Goal: Task Accomplishment & Management: Use online tool/utility

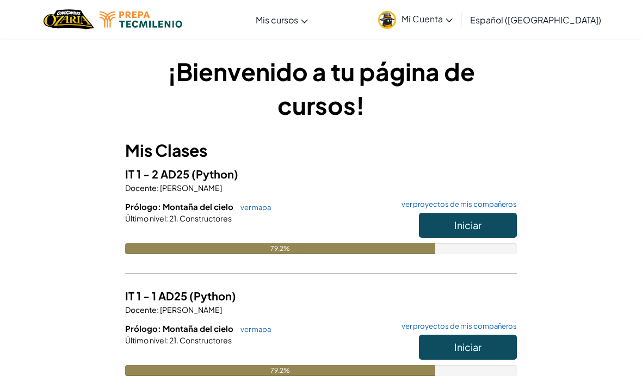
click at [493, 230] on button "Iniciar" at bounding box center [468, 225] width 98 height 25
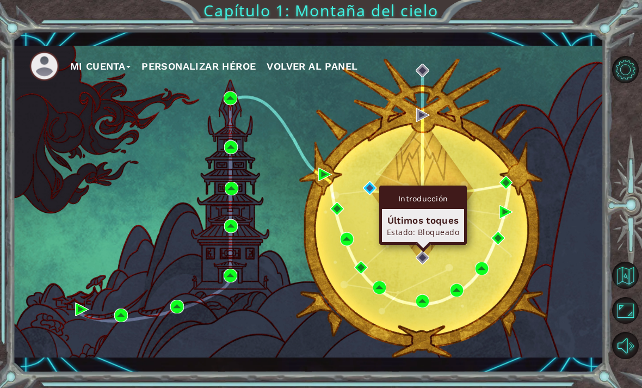
click at [444, 208] on div "Introducción" at bounding box center [423, 198] width 82 height 21
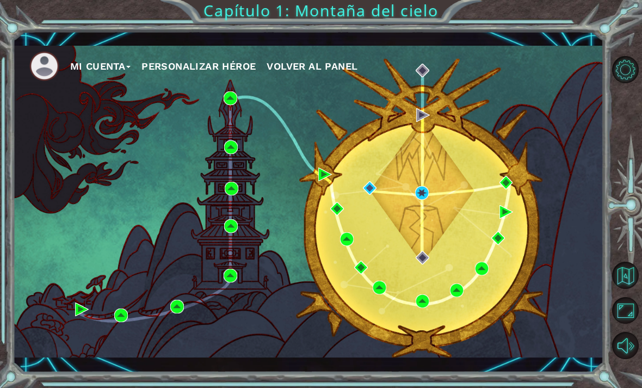
click at [526, 170] on div "Mi Cuenta Personalizar héroe Volver al panel" at bounding box center [308, 202] width 591 height 312
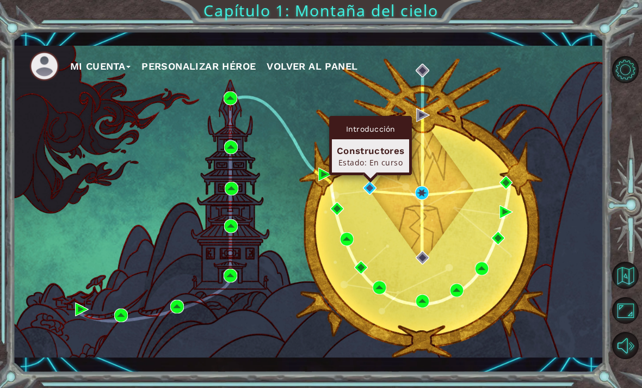
click at [394, 139] on div "Constructores Estado: En curso" at bounding box center [370, 155] width 77 height 33
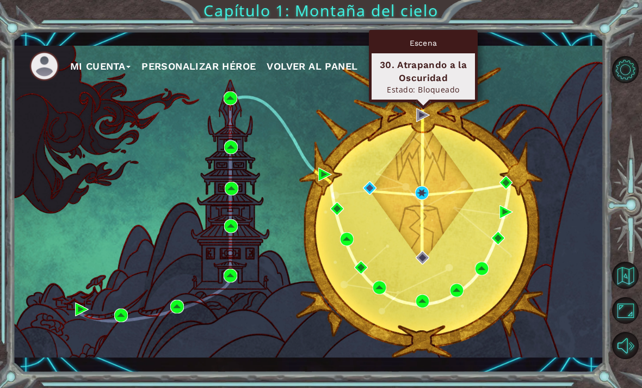
click at [442, 42] on div "Escena" at bounding box center [423, 43] width 103 height 21
click at [427, 64] on div "30. Atrapando a la Oscuridad" at bounding box center [423, 71] width 94 height 26
click at [428, 93] on div "Estado: Bloqueado" at bounding box center [423, 89] width 94 height 10
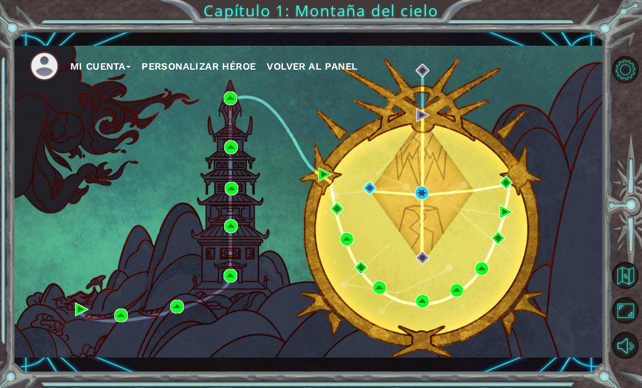
click at [508, 74] on ul "Mi Cuenta Personalizar héroe Volver al panel" at bounding box center [316, 66] width 574 height 30
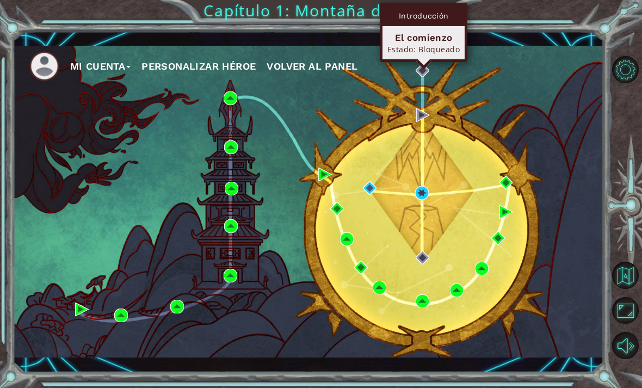
click at [437, 51] on div "Estado: Bloqueado" at bounding box center [423, 49] width 72 height 10
click at [435, 16] on div "Introducción" at bounding box center [423, 15] width 82 height 21
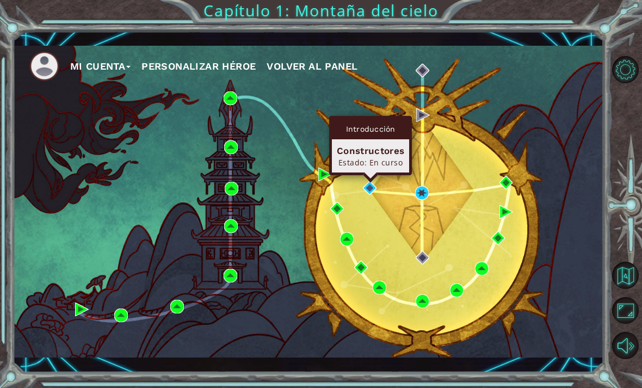
click at [379, 145] on div "Constructores" at bounding box center [370, 150] width 67 height 13
click at [381, 129] on div "Introducción" at bounding box center [370, 129] width 77 height 21
click at [375, 126] on div "Introducción" at bounding box center [370, 129] width 77 height 21
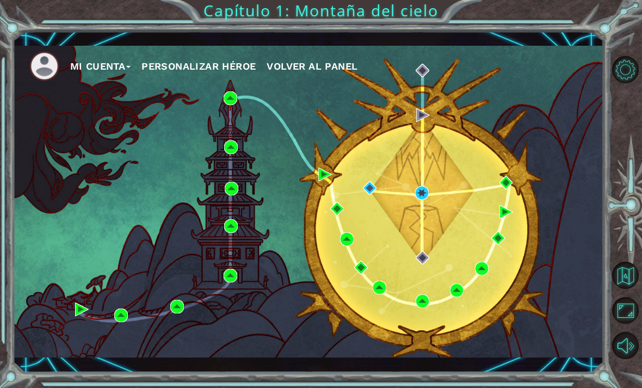
click at [429, 182] on div "Mi Cuenta Personalizar héroe Volver al panel" at bounding box center [308, 202] width 591 height 312
click at [627, 289] on button "Volver al mapa" at bounding box center [625, 275] width 27 height 27
click at [637, 289] on button "Volver al mapa" at bounding box center [625, 275] width 27 height 27
click at [633, 289] on button "Volver al mapa" at bounding box center [625, 275] width 27 height 27
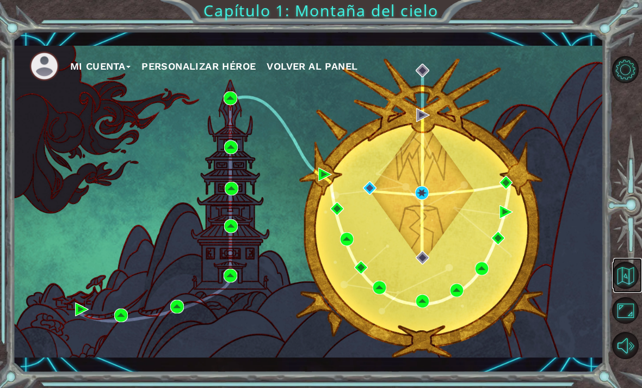
click at [630, 289] on button "Volver al mapa" at bounding box center [625, 275] width 27 height 27
click at [628, 289] on button "Volver al mapa" at bounding box center [625, 275] width 27 height 27
click at [622, 289] on button "Volver al mapa" at bounding box center [625, 275] width 27 height 27
click at [108, 70] on button "Mi Cuenta" at bounding box center [100, 66] width 61 height 16
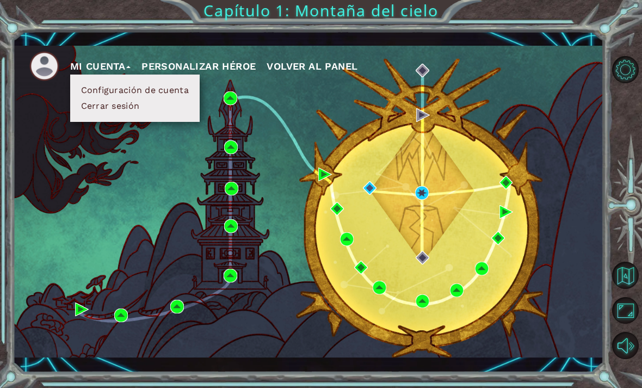
click at [51, 69] on img at bounding box center [44, 66] width 30 height 30
click at [209, 66] on button "Personalizar héroe" at bounding box center [198, 66] width 114 height 16
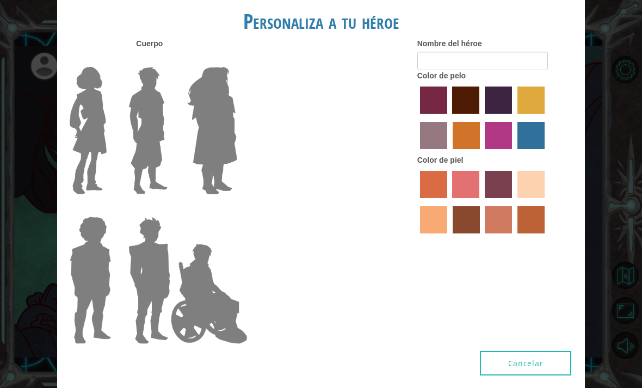
type input "Diego"
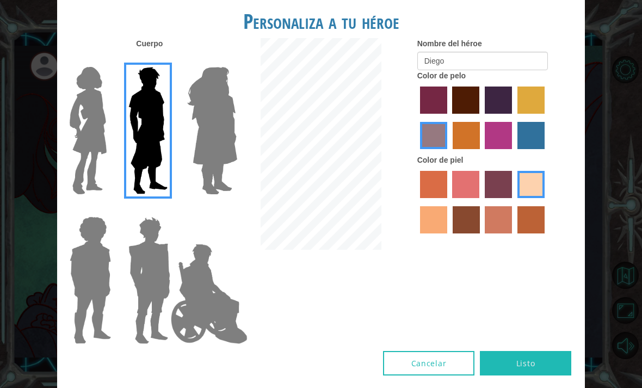
click at [615, 104] on div "Personaliza a tu héroe Cuerpo Nombre del héroe Diego Color de pelo Color de pie…" at bounding box center [321, 194] width 642 height 388
click at [426, 365] on button "Cancelar" at bounding box center [428, 363] width 91 height 24
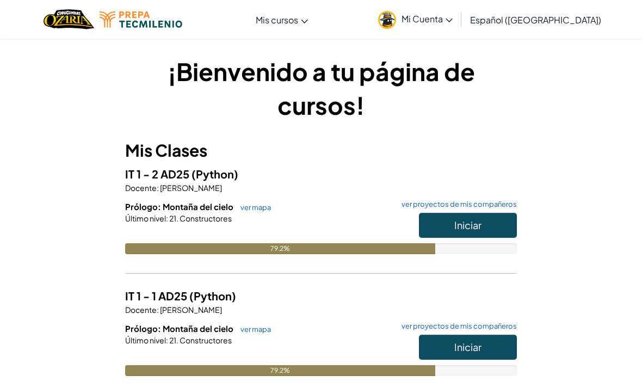
click at [491, 231] on button "Iniciar" at bounding box center [468, 225] width 98 height 25
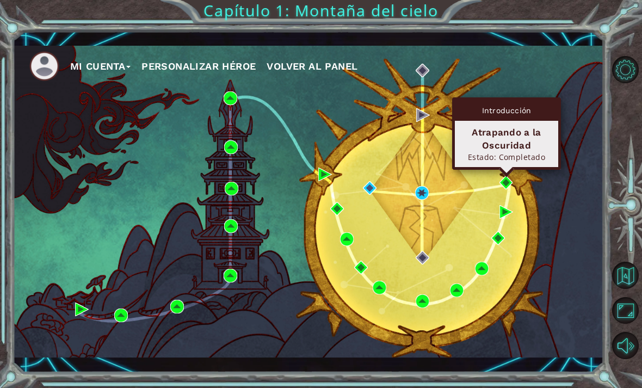
click at [513, 119] on div "Introducción" at bounding box center [506, 110] width 103 height 21
click at [506, 145] on div "Atrapando a la Oscuridad" at bounding box center [507, 139] width 94 height 26
click at [509, 137] on div "Atrapando a la Oscuridad" at bounding box center [507, 139] width 94 height 26
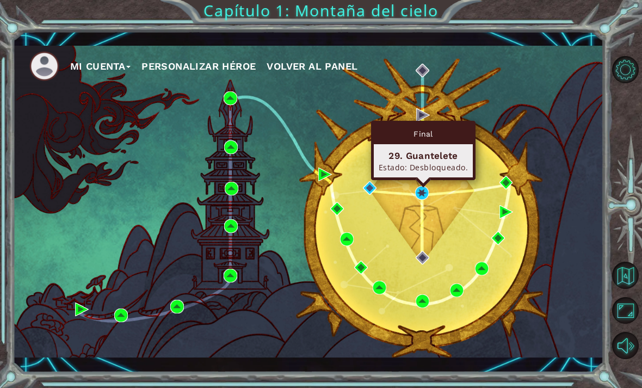
click at [430, 149] on div "29. Guantelete" at bounding box center [423, 155] width 89 height 13
click at [424, 132] on div "Final" at bounding box center [423, 133] width 99 height 21
click at [420, 157] on div "29. Guantelete" at bounding box center [423, 155] width 89 height 13
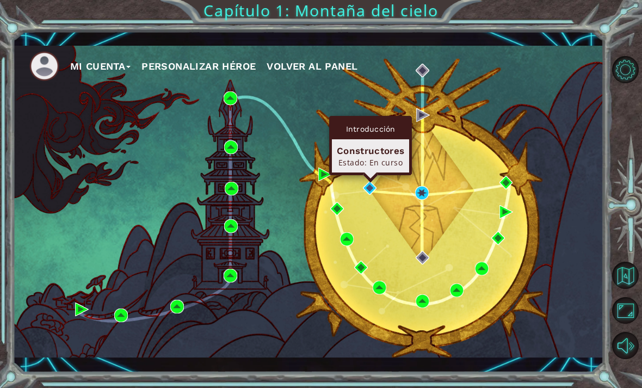
click at [379, 140] on div "Constructores Estado: En curso" at bounding box center [370, 155] width 77 height 33
click at [369, 169] on div "Introducción Constructores Estado: En curso" at bounding box center [370, 145] width 83 height 59
click at [375, 158] on div "Estado: En curso" at bounding box center [370, 162] width 67 height 10
click at [364, 132] on div "Introducción" at bounding box center [370, 129] width 77 height 21
click at [370, 133] on div "Introducción" at bounding box center [370, 129] width 77 height 21
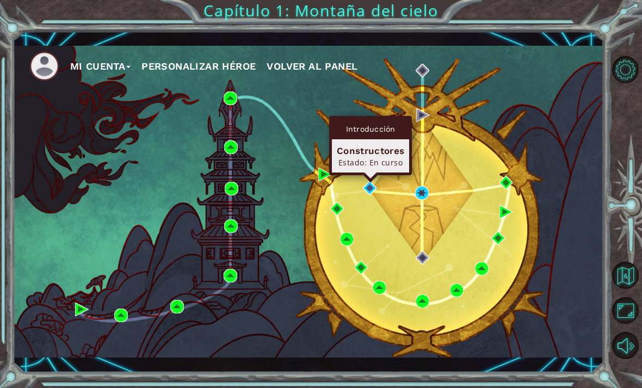
click at [375, 130] on div "Introducción" at bounding box center [370, 129] width 77 height 21
click at [367, 131] on div "Introducción" at bounding box center [370, 129] width 77 height 21
click at [360, 178] on div "Mi Cuenta Personalizar héroe Volver al panel" at bounding box center [308, 202] width 591 height 312
click at [369, 187] on img at bounding box center [370, 188] width 14 height 14
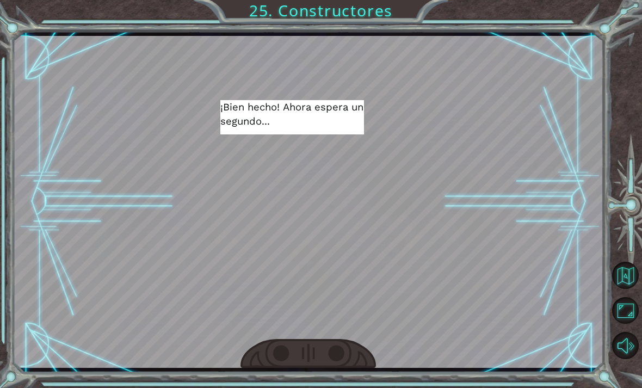
click at [346, 355] on div at bounding box center [337, 354] width 18 height 18
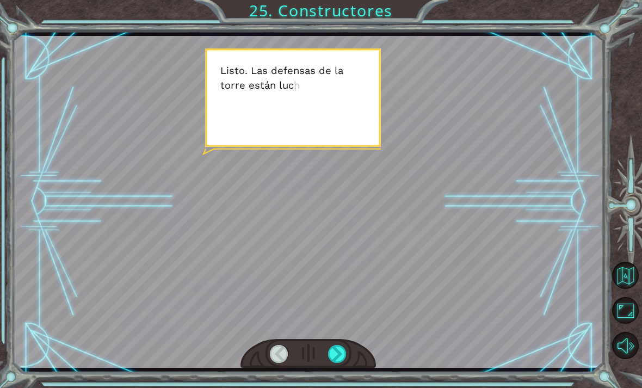
click at [345, 348] on div at bounding box center [337, 354] width 18 height 18
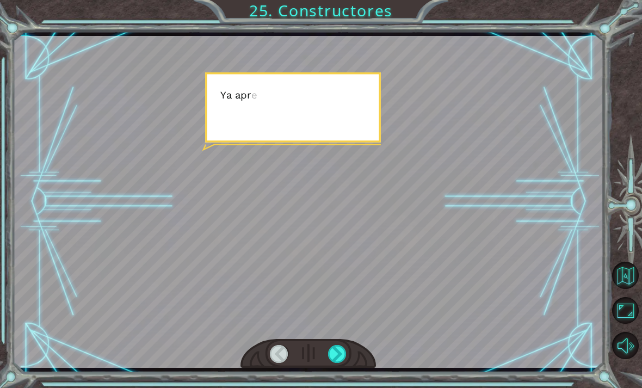
click at [343, 351] on div at bounding box center [337, 354] width 18 height 18
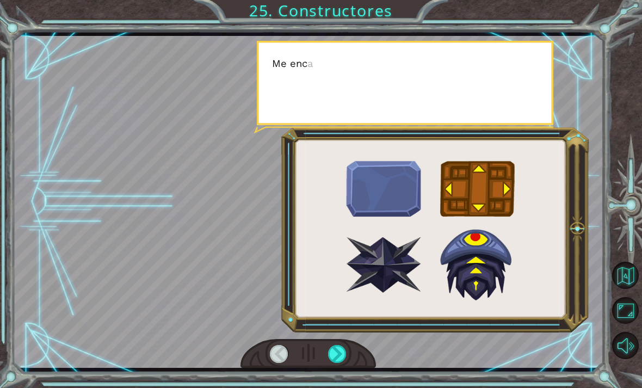
click at [339, 356] on div at bounding box center [337, 354] width 18 height 18
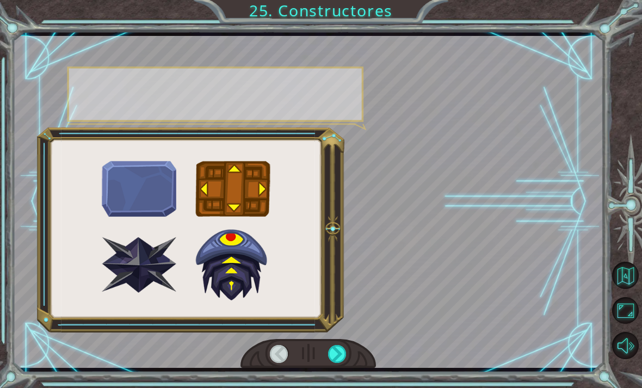
click at [342, 357] on div at bounding box center [337, 354] width 18 height 18
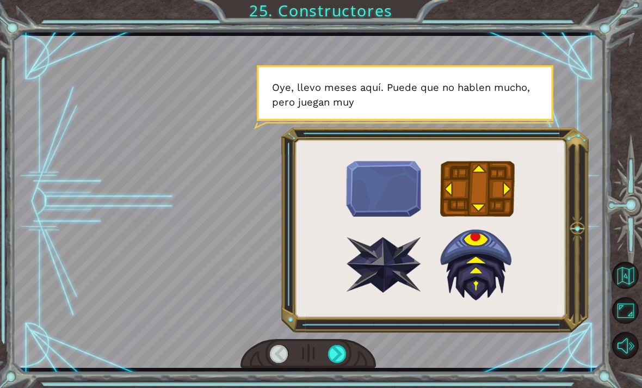
click at [341, 359] on div at bounding box center [337, 354] width 18 height 18
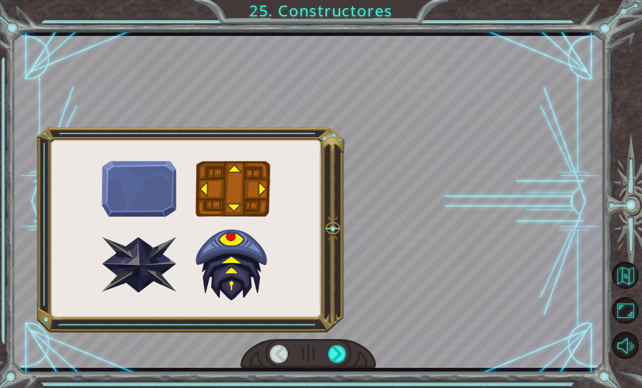
click at [344, 355] on div at bounding box center [337, 354] width 18 height 18
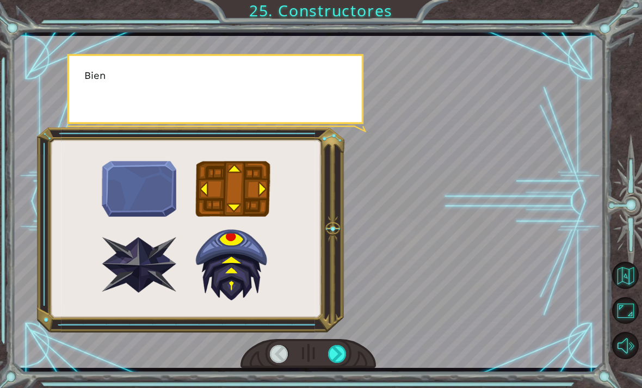
click at [335, 359] on div at bounding box center [337, 354] width 18 height 18
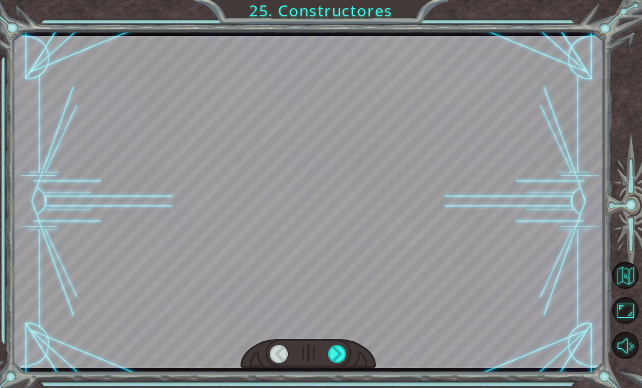
click at [342, 362] on div at bounding box center [337, 354] width 18 height 18
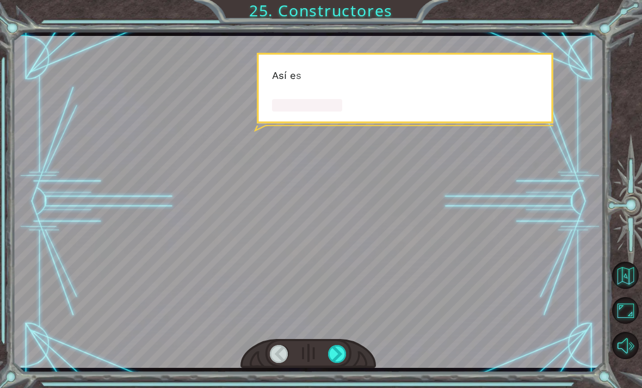
click at [343, 356] on div at bounding box center [337, 354] width 18 height 18
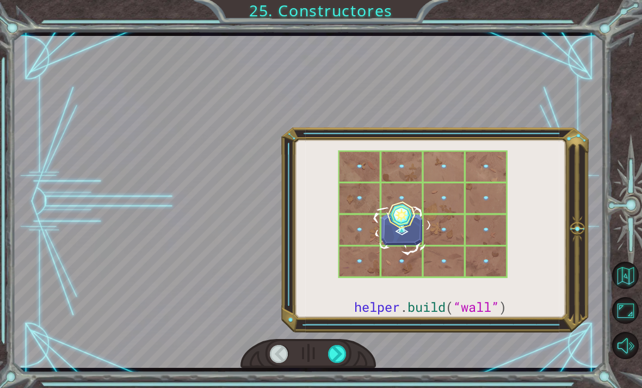
click at [343, 354] on div at bounding box center [337, 354] width 18 height 18
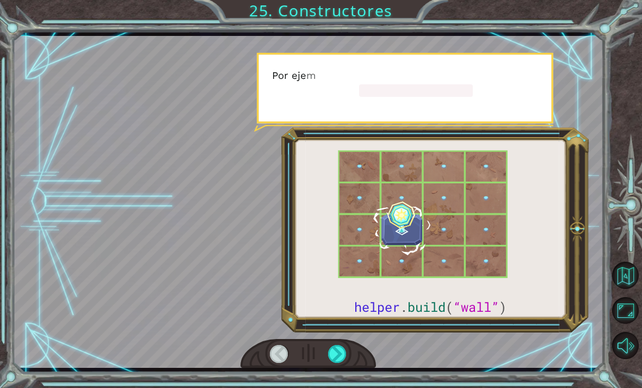
click at [342, 353] on div at bounding box center [337, 354] width 18 height 18
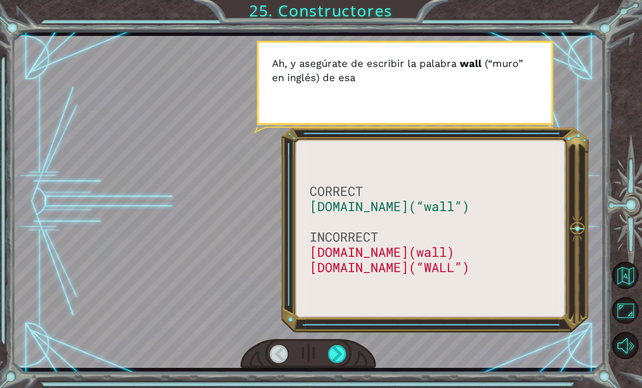
click at [344, 351] on div at bounding box center [337, 354] width 18 height 18
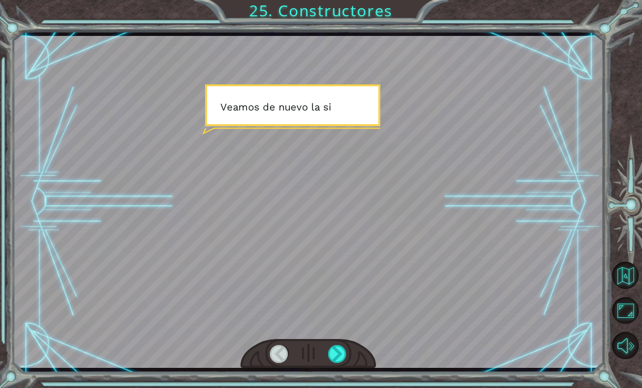
click at [341, 351] on div at bounding box center [337, 354] width 18 height 18
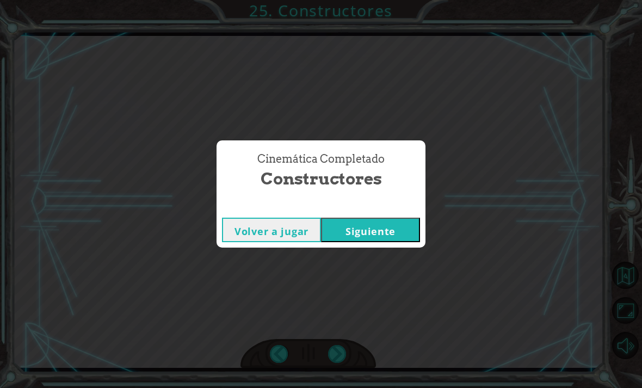
click at [342, 355] on div "Cinemática Completado Constructores Volver a jugar Siguiente" at bounding box center [321, 194] width 642 height 388
click at [356, 231] on button "Siguiente" at bounding box center [370, 230] width 99 height 24
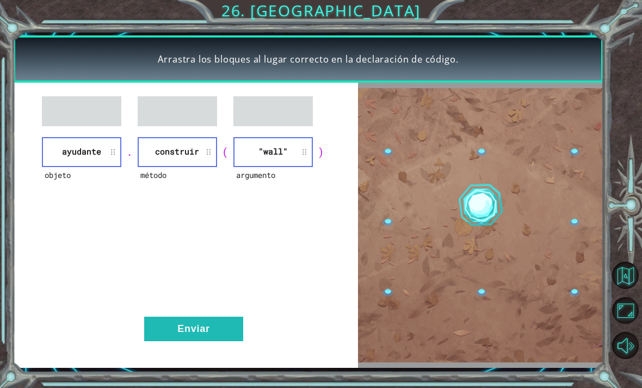
click at [192, 340] on button "Enviar" at bounding box center [193, 329] width 99 height 24
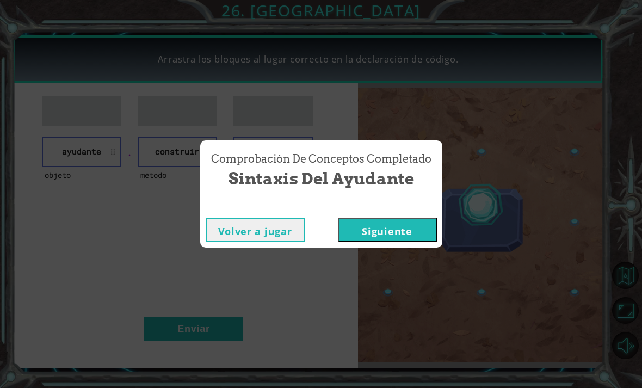
click at [391, 231] on button "Siguiente" at bounding box center [387, 230] width 99 height 24
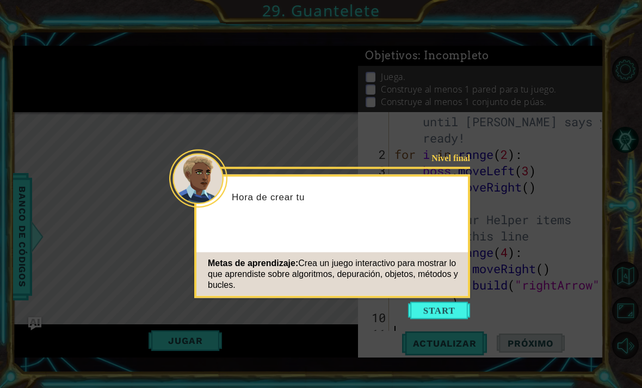
click at [442, 311] on button "Start" at bounding box center [439, 310] width 62 height 17
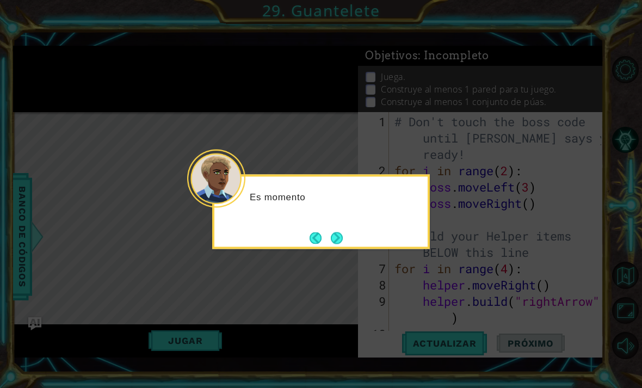
click at [341, 236] on button "Next" at bounding box center [337, 238] width 14 height 14
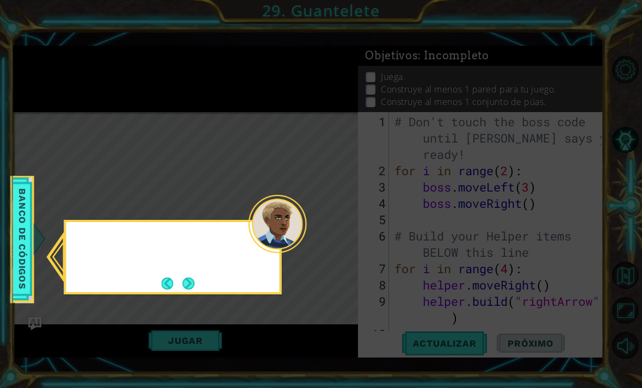
click at [342, 238] on icon at bounding box center [321, 194] width 642 height 388
click at [195, 279] on button "Next" at bounding box center [188, 283] width 13 height 13
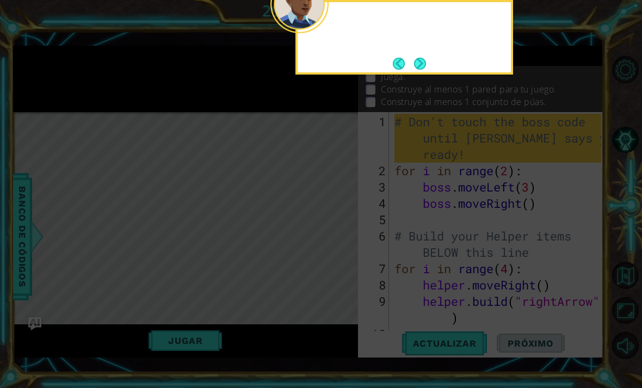
click at [191, 292] on icon at bounding box center [321, 79] width 642 height 618
click at [420, 63] on button "Next" at bounding box center [419, 63] width 13 height 13
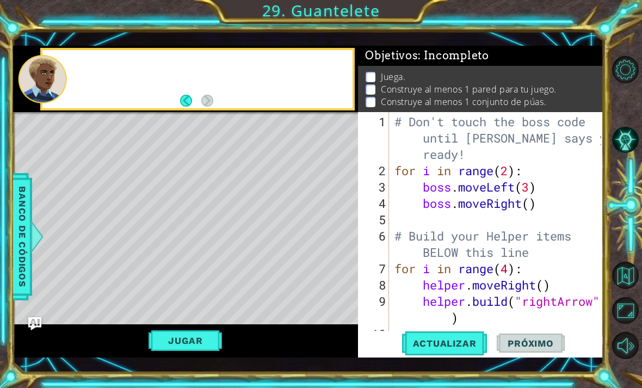
click at [418, 64] on div "Objetivos : Incompleto" at bounding box center [480, 56] width 245 height 20
click at [456, 339] on span "Actualizar" at bounding box center [444, 343] width 85 height 11
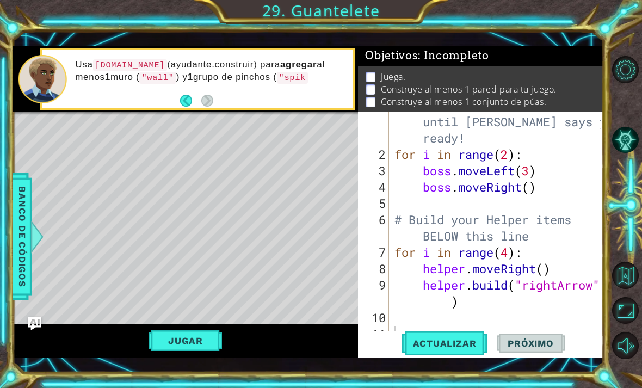
scroll to position [35, 0]
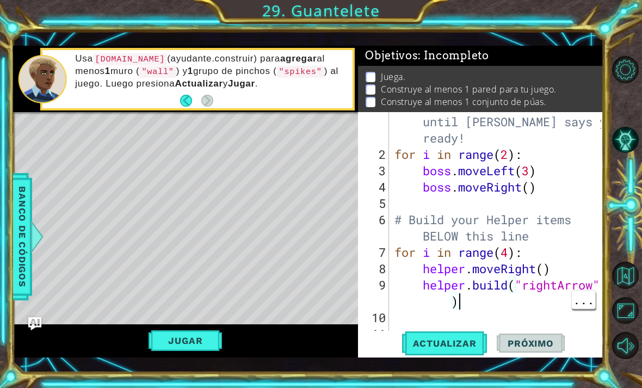
click at [448, 304] on div "# Don't touch the boss code until Vega says you're ready! for i in range ( 2 ) …" at bounding box center [499, 244] width 214 height 294
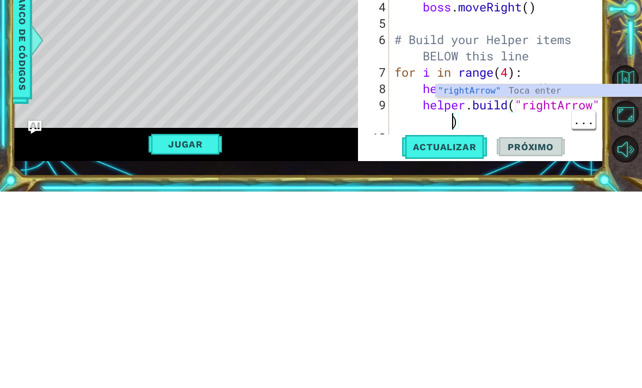
scroll to position [0, 9]
type textarea "helper.build("rightArrow")"
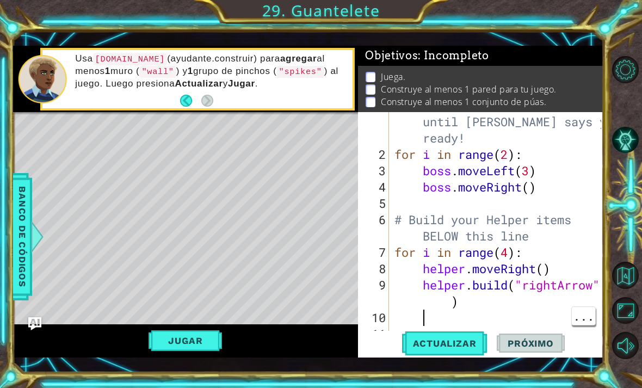
scroll to position [0, 1]
click at [515, 311] on div "# Don't touch the boss code until Vega says you're ready! for i in range ( 2 ) …" at bounding box center [499, 244] width 214 height 294
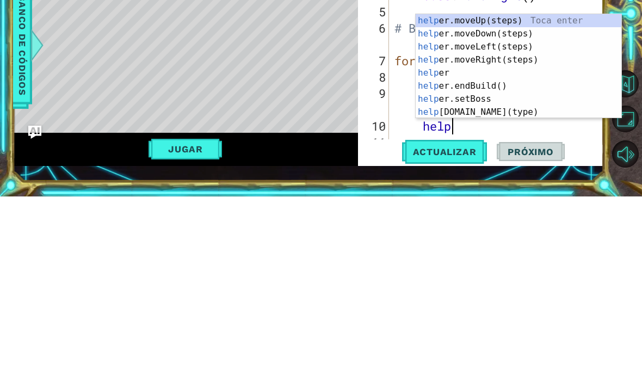
scroll to position [0, 2]
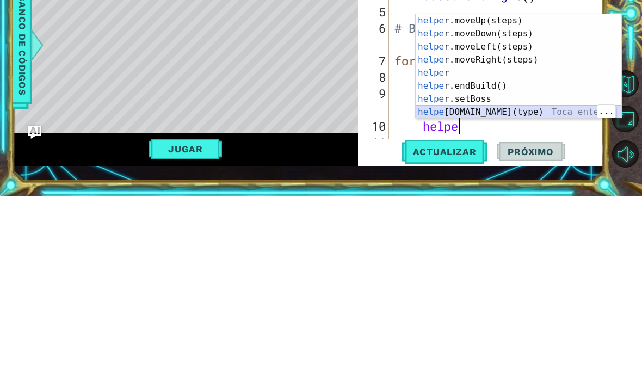
click at [517, 206] on div "helpe r.moveUp(steps) Toca enter helpe r.moveDown(steps) Toca enter helpe r.mov…" at bounding box center [519, 271] width 206 height 131
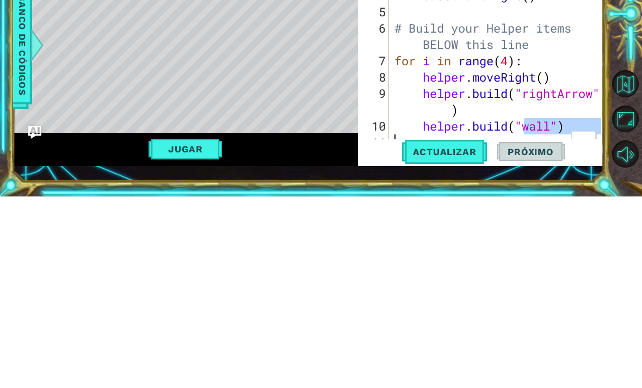
click at [538, 125] on div "# Don't touch the boss code until Vega says you're ready! for i in range ( 2 ) …" at bounding box center [499, 244] width 214 height 294
click at [547, 120] on div "# Don't touch the boss code until Vega says you're ready! for i in range ( 2 ) …" at bounding box center [499, 244] width 214 height 294
click at [547, 121] on div "# Don't touch the boss code until Vega says you're ready! for i in range ( 2 ) …" at bounding box center [499, 244] width 214 height 294
click at [549, 125] on div "# Don't touch the boss code until Vega says you're ready! for i in range ( 2 ) …" at bounding box center [499, 244] width 214 height 294
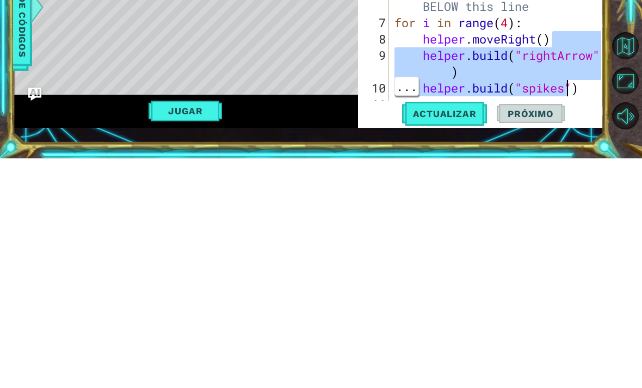
type textarea "helper.build("spikes")"
click at [593, 96] on div at bounding box center [595, 218] width 11 height 245
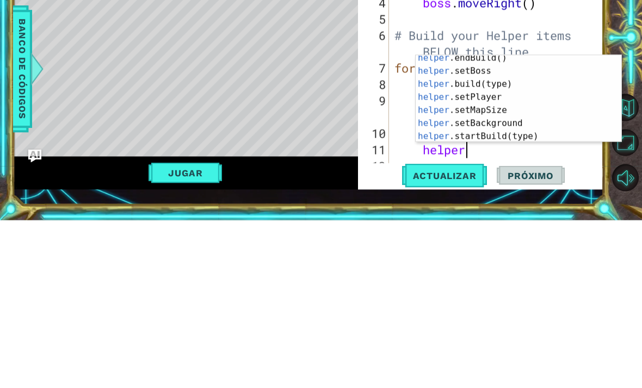
scroll to position [83, 0]
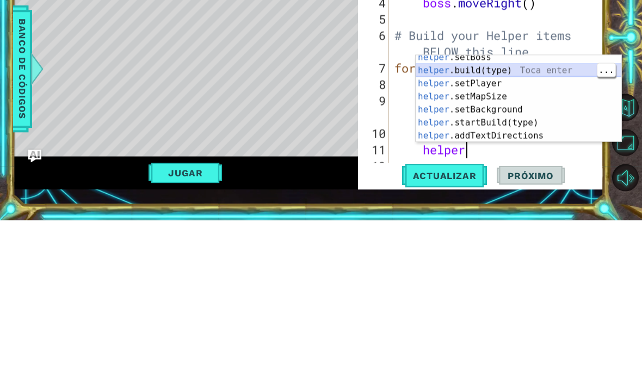
click at [522, 219] on div "helper .setBoss Toca enter helper .build(type) Toca enter helper .setPlayer Toc…" at bounding box center [519, 275] width 206 height 113
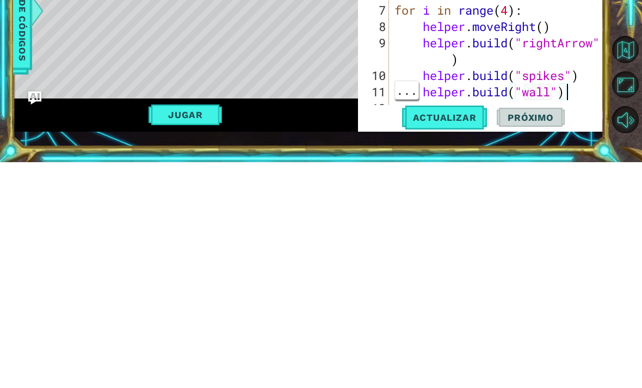
click at [546, 81] on div "# Don't touch the boss code until Vega says you're ready! for i in range ( 2 ) …" at bounding box center [499, 228] width 214 height 294
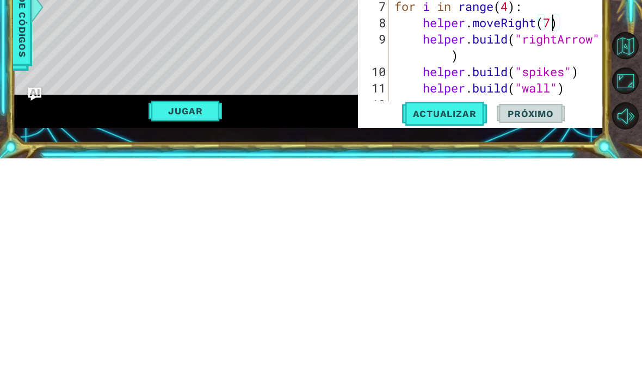
type textarea "helper.moveRight(7)"
click at [459, 338] on span "Actualizar" at bounding box center [444, 343] width 85 height 11
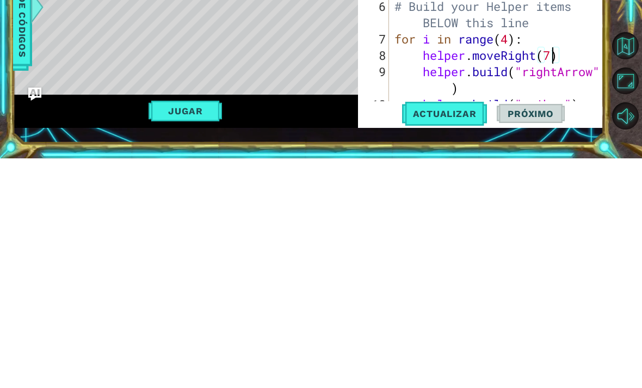
scroll to position [1, 0]
click at [450, 338] on span "Actualizar" at bounding box center [444, 343] width 85 height 11
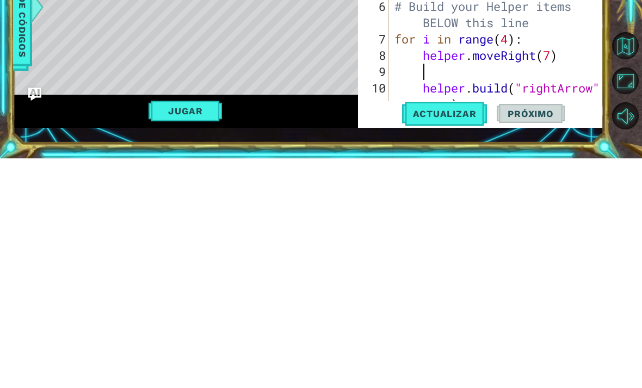
scroll to position [0, 0]
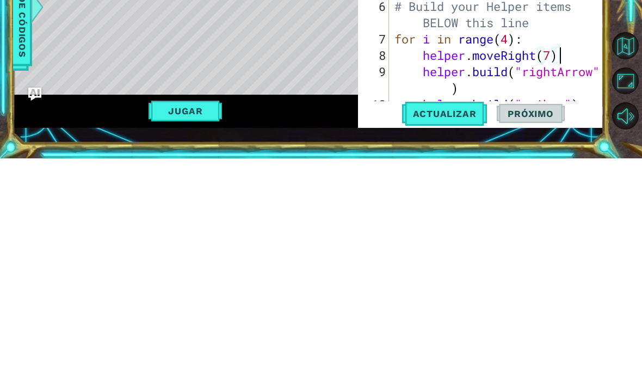
click at [453, 338] on span "Actualizar" at bounding box center [444, 343] width 85 height 11
click at [447, 338] on span "Actualizar" at bounding box center [444, 343] width 85 height 11
click at [449, 338] on span "Actualizar" at bounding box center [444, 343] width 85 height 11
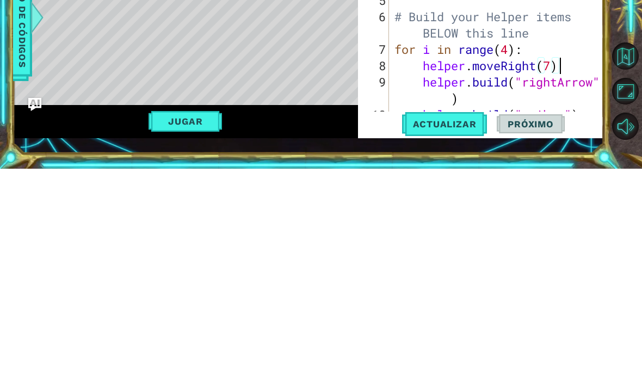
click at [435, 338] on span "Actualizar" at bounding box center [444, 343] width 85 height 11
click at [446, 338] on span "Actualizar" at bounding box center [444, 343] width 85 height 11
click at [548, 114] on div "# Don't touch the boss code until Vega says you're ready! for i in range ( 2 ) …" at bounding box center [499, 261] width 214 height 294
click at [559, 114] on div "# Don't touch the boss code until Vega says you're ready! for i in range ( 2 ) …" at bounding box center [499, 261] width 214 height 294
click at [550, 114] on div "# Don't touch the boss code until Vega says you're ready! for i in range ( 2 ) …" at bounding box center [499, 261] width 214 height 294
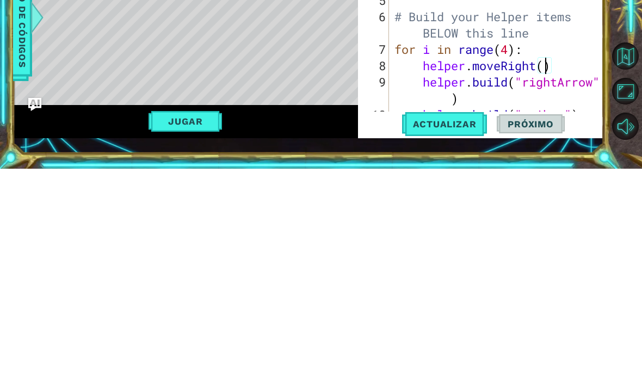
scroll to position [0, 7]
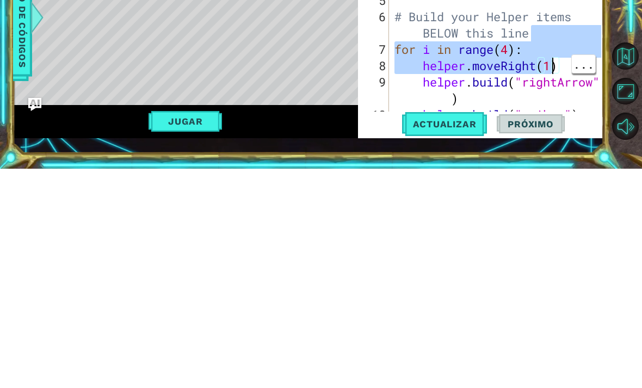
type textarea "helper.build("rightArrow")"
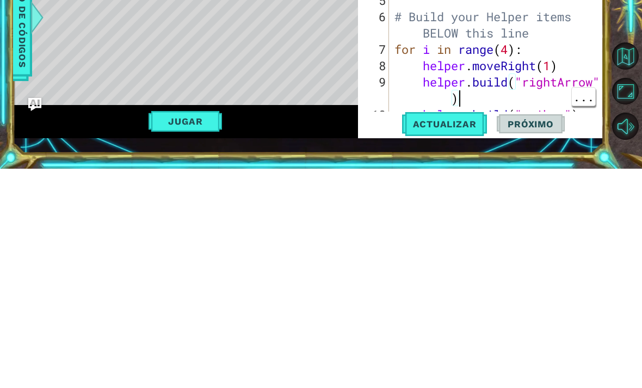
click at [535, 114] on div "# Don't touch the boss code until Vega says you're ready! for i in range ( 2 ) …" at bounding box center [499, 261] width 214 height 294
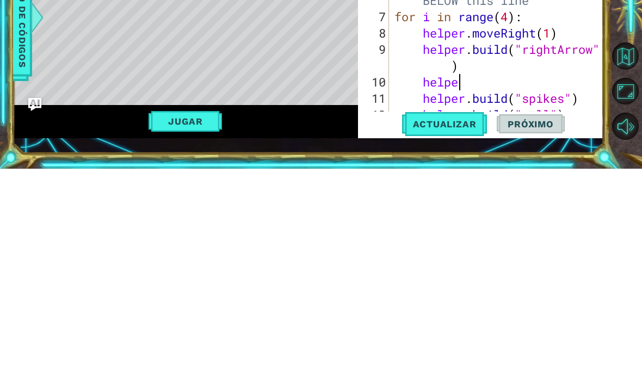
scroll to position [0, 3]
type textarea "h"
type textarea "helper.build("rightArrow")"
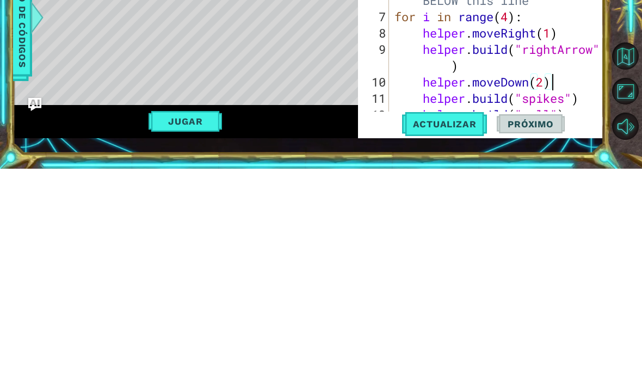
click at [459, 331] on button "Actualizar" at bounding box center [444, 343] width 85 height 24
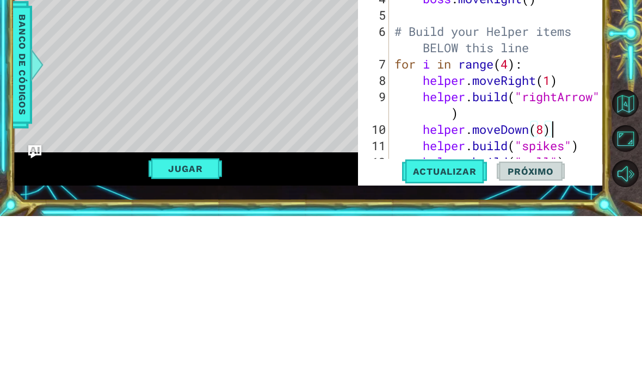
scroll to position [49, 0]
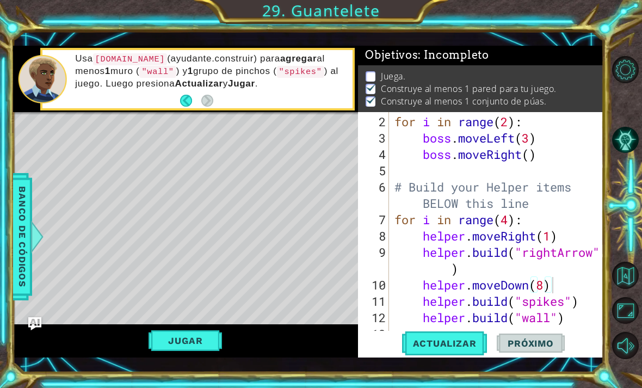
click at [452, 341] on span "Actualizar" at bounding box center [444, 343] width 85 height 11
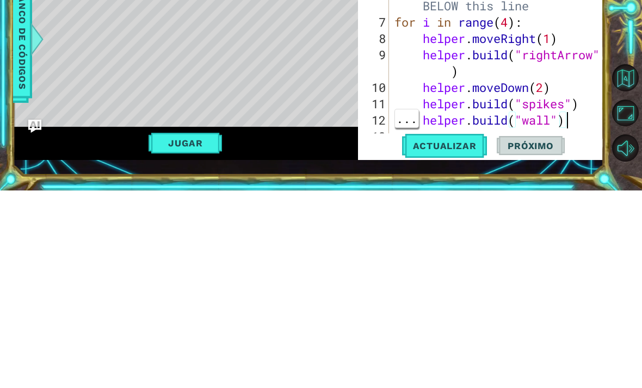
click at [584, 114] on div "for i in range ( 2 ) : boss . moveLeft ( 3 ) boss . moveRight ( ) # Build your …" at bounding box center [499, 244] width 214 height 261
type textarea "helper.build("spikes")"
click at [591, 103] on div at bounding box center [595, 201] width 11 height 277
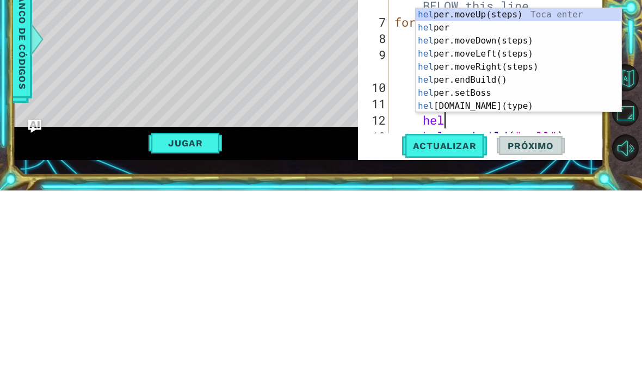
type textarea "help"
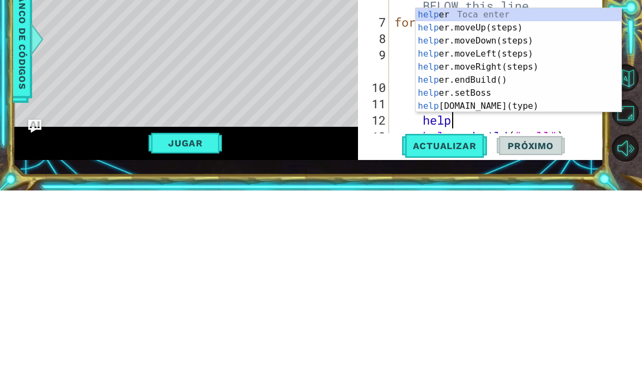
scroll to position [0, 2]
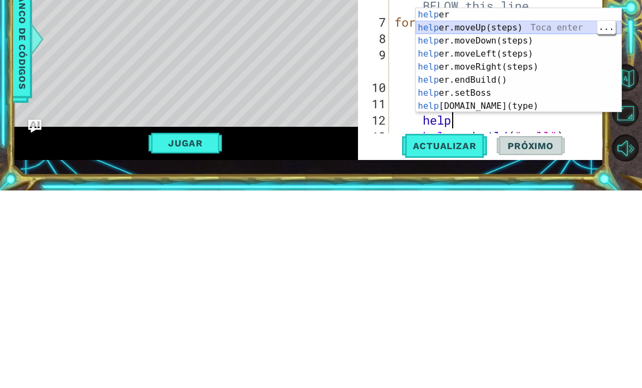
click at [541, 206] on div "help er Toca enter help er.moveUp(steps) Toca enter help er.moveDown(steps) Toc…" at bounding box center [519, 271] width 206 height 131
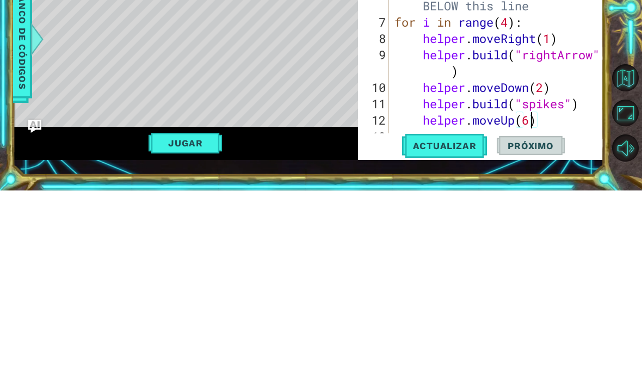
scroll to position [0, 6]
click at [461, 331] on button "Actualizar" at bounding box center [444, 343] width 85 height 24
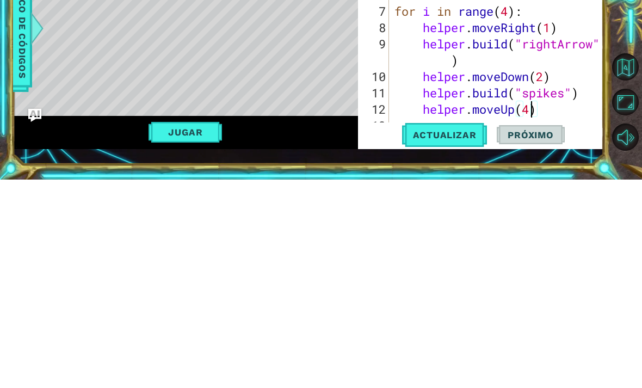
click at [454, 338] on span "Actualizar" at bounding box center [444, 343] width 85 height 11
click at [453, 338] on span "Actualizar" at bounding box center [444, 343] width 85 height 11
click at [454, 338] on span "Actualizar" at bounding box center [444, 343] width 85 height 11
click at [463, 338] on span "Actualizar" at bounding box center [444, 343] width 85 height 11
click at [455, 338] on span "Actualizar" at bounding box center [444, 343] width 85 height 11
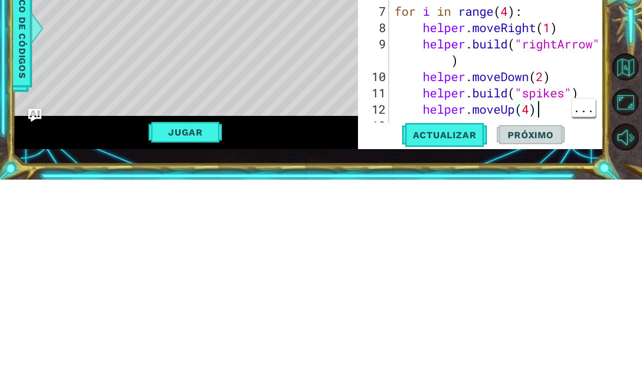
click at [528, 114] on div "for i in range ( 2 ) : boss . moveLeft ( 3 ) boss . moveRight ( ) # Build your …" at bounding box center [499, 244] width 214 height 261
click at [458, 331] on button "Actualizar" at bounding box center [444, 343] width 85 height 24
click at [453, 338] on span "Actualizar" at bounding box center [444, 343] width 85 height 11
click at [455, 338] on span "Actualizar" at bounding box center [444, 343] width 85 height 11
click at [459, 338] on span "Actualizar" at bounding box center [444, 343] width 85 height 11
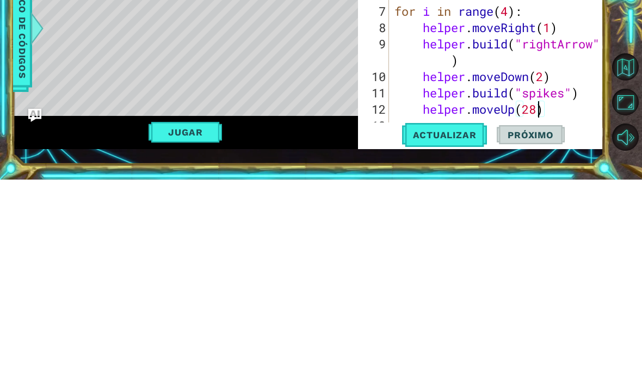
click at [456, 331] on button "Actualizar" at bounding box center [444, 343] width 85 height 24
click at [460, 338] on span "Actualizar" at bounding box center [444, 343] width 85 height 11
click at [466, 338] on span "Actualizar" at bounding box center [444, 343] width 85 height 11
click at [474, 338] on span "Actualizar" at bounding box center [444, 343] width 85 height 11
click at [446, 338] on span "Actualizar" at bounding box center [444, 343] width 85 height 11
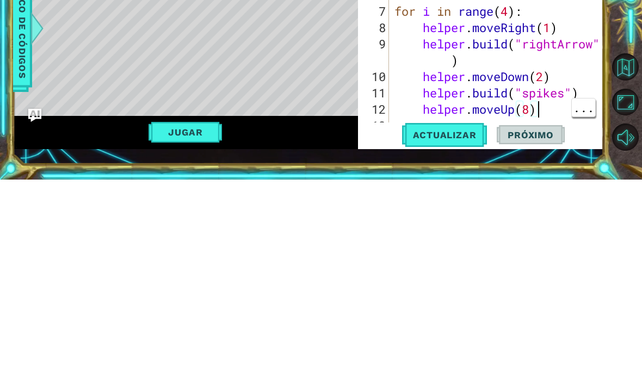
click at [465, 338] on span "Actualizar" at bounding box center [444, 343] width 85 height 11
click at [526, 114] on div "for i in range ( 2 ) : boss . moveLeft ( 3 ) boss . moveRight ( ) # Build your …" at bounding box center [499, 244] width 214 height 261
click at [527, 114] on div "for i in range ( 2 ) : boss . moveLeft ( 3 ) boss . moveRight ( ) # Build your …" at bounding box center [499, 244] width 214 height 261
click at [546, 114] on div "for i in range ( 2 ) : boss . moveLeft ( 3 ) boss . moveRight ( ) # Build your …" at bounding box center [499, 244] width 214 height 261
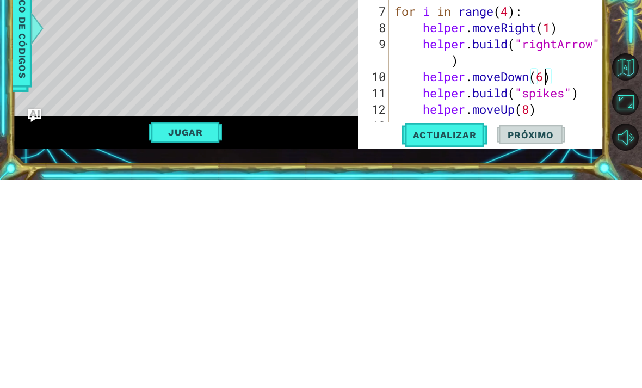
click at [457, 338] on span "Actualizar" at bounding box center [444, 343] width 85 height 11
click at [464, 338] on span "Actualizar" at bounding box center [444, 343] width 85 height 11
click at [527, 114] on div "for i in range ( 2 ) : boss . moveLeft ( 3 ) boss . moveRight ( ) # Build your …" at bounding box center [499, 244] width 214 height 261
click at [529, 114] on div "for i in range ( 2 ) : boss . moveLeft ( 3 ) boss . moveRight ( ) # Build your …" at bounding box center [499, 244] width 214 height 261
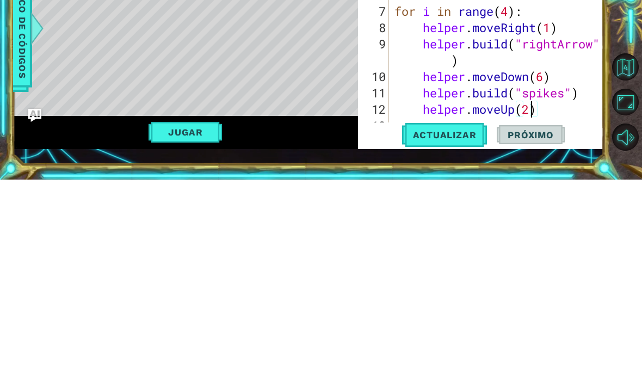
type textarea "helper.moveUp(2)"
click at [457, 338] on span "Actualizar" at bounding box center [444, 343] width 85 height 11
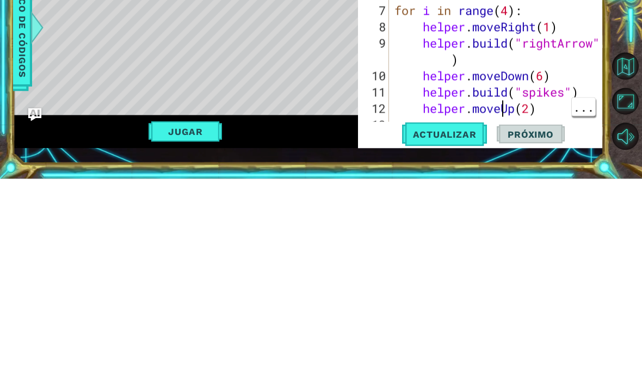
click at [511, 114] on div "for i in range ( 2 ) : boss . moveLeft ( 3 ) boss . moveRight ( ) # Build your …" at bounding box center [499, 244] width 214 height 261
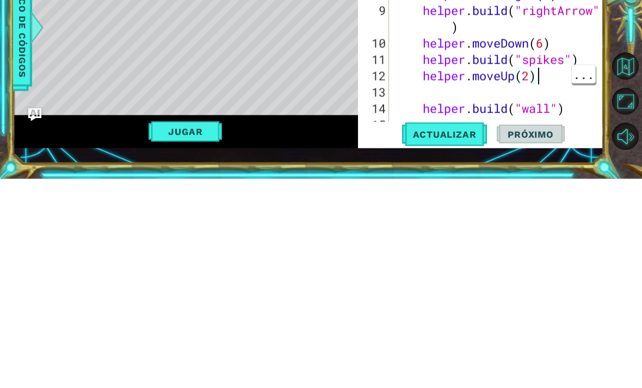
scroll to position [0, 1]
click at [445, 114] on div "boss . moveRight ( ) # Build your Helper items BELOW this line for i in range (…" at bounding box center [499, 244] width 214 height 261
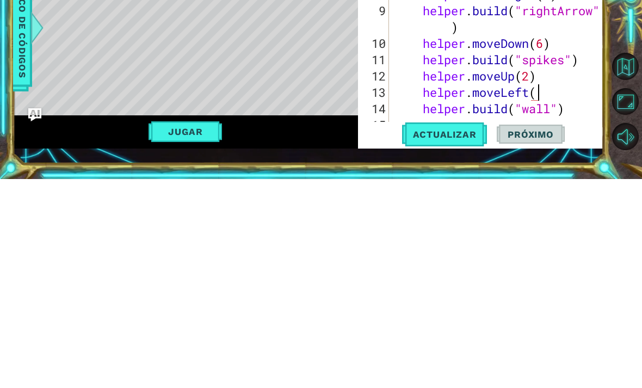
scroll to position [0, 7]
click at [453, 338] on span "Actualizar" at bounding box center [444, 343] width 85 height 11
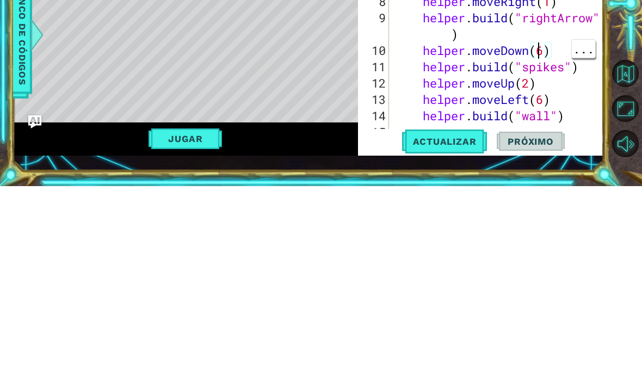
click at [546, 114] on div "boss . moveRight ( ) # Build your Helper items BELOW this line for i in range (…" at bounding box center [499, 244] width 214 height 261
click at [465, 338] on span "Actualizar" at bounding box center [444, 343] width 85 height 11
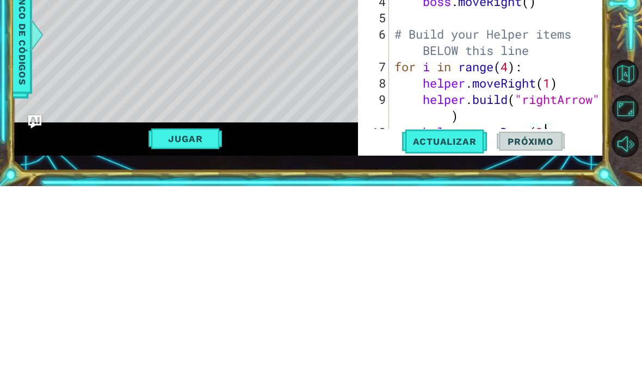
scroll to position [0, 0]
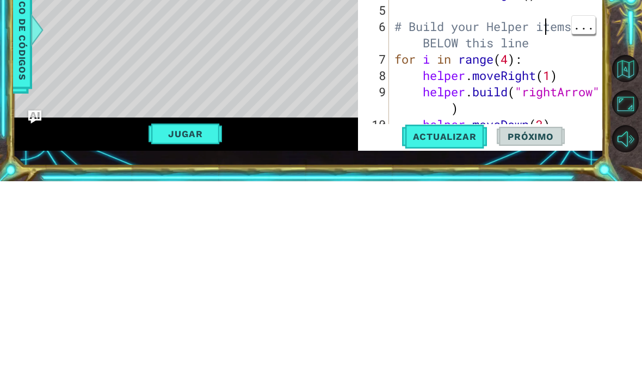
click at [545, 111] on div "# Don't touch the boss code until Vega says you're ready! for i in range ( 2 ) …" at bounding box center [499, 258] width 214 height 294
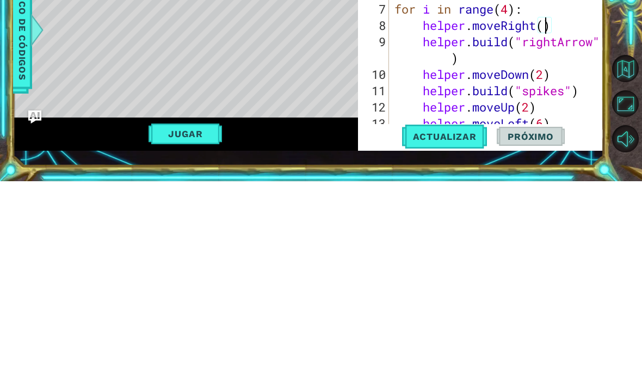
scroll to position [0, 7]
click at [482, 331] on button "Actualizar" at bounding box center [444, 343] width 85 height 24
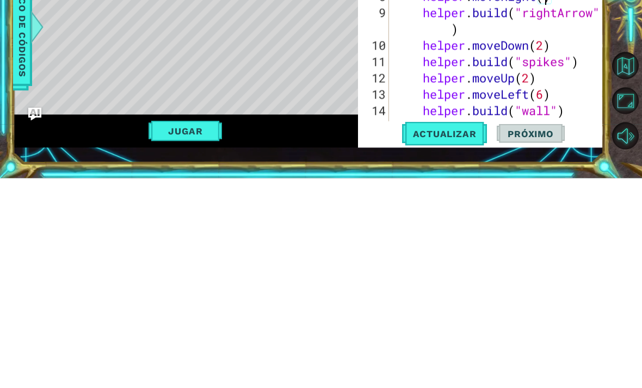
scroll to position [82, 0]
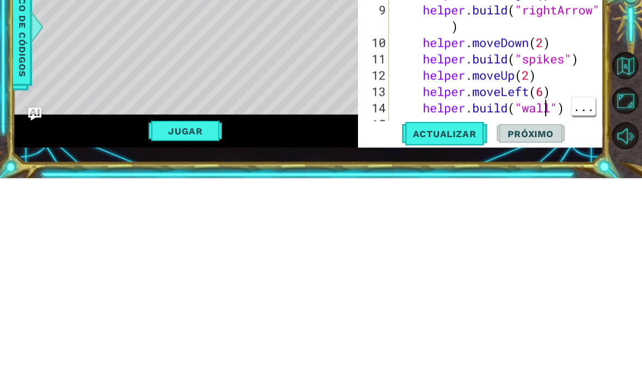
click at [542, 114] on div "boss . moveRight ( ) # Build your Helper items BELOW this line for i in range (…" at bounding box center [499, 244] width 214 height 261
click at [545, 114] on div "boss . moveRight ( ) # Build your Helper items BELOW this line for i in range (…" at bounding box center [499, 244] width 214 height 261
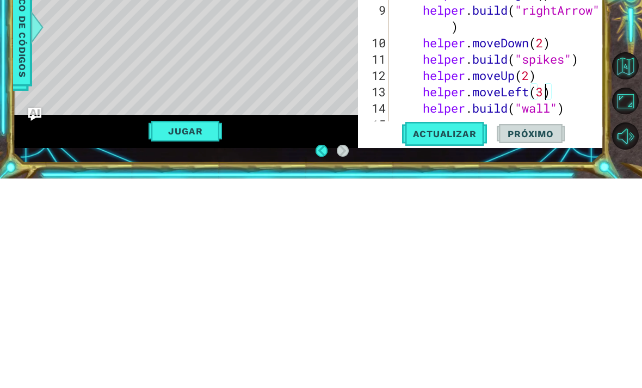
click at [443, 338] on span "Actualizar" at bounding box center [444, 343] width 85 height 11
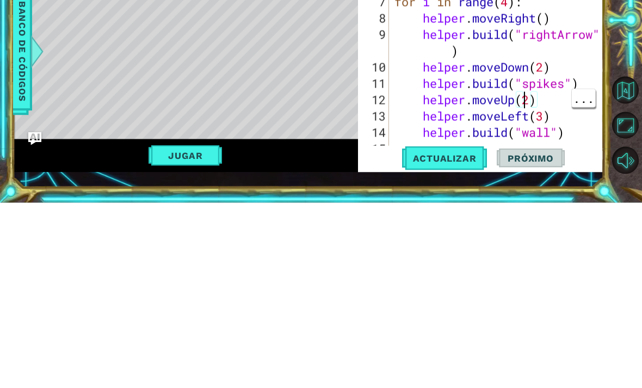
scroll to position [0, 6]
click at [532, 114] on div "boss . moveRight ( ) # Build your Helper items BELOW this line for i in range (…" at bounding box center [499, 244] width 214 height 261
click at [442, 338] on span "Actualizar" at bounding box center [444, 343] width 85 height 11
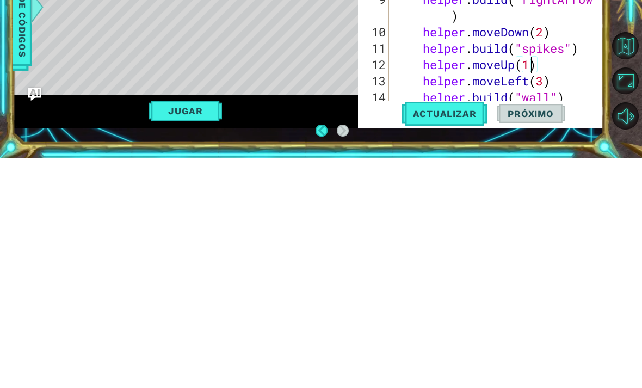
scroll to position [73, 0]
click at [546, 106] on div "boss . moveLeft ( 3 ) boss . moveRight ( ) # Build your Helper items BELOW this…" at bounding box center [499, 236] width 214 height 261
click at [453, 338] on span "Actualizar" at bounding box center [444, 343] width 85 height 11
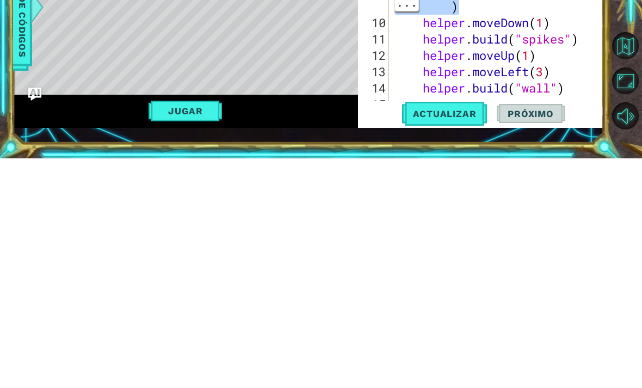
scroll to position [82, 0]
click at [545, 114] on div "boss . moveRight ( ) # Build your Helper items BELOW this line for i in range (…" at bounding box center [499, 244] width 214 height 261
click at [462, 338] on span "Actualizar" at bounding box center [444, 343] width 85 height 11
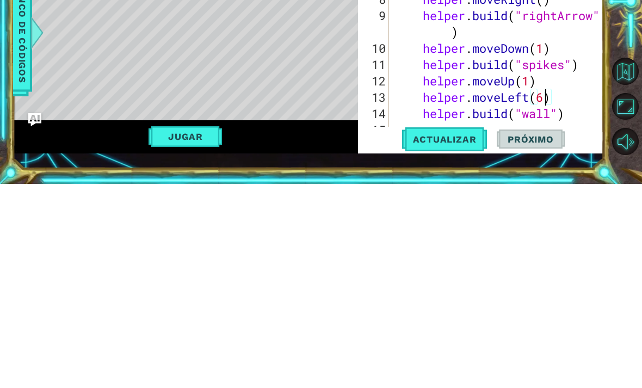
click at [445, 338] on span "Actualizar" at bounding box center [444, 343] width 85 height 11
click at [453, 338] on span "Actualizar" at bounding box center [444, 343] width 85 height 11
click at [458, 338] on span "Actualizar" at bounding box center [444, 343] width 85 height 11
click at [458, 331] on button "Actualizar" at bounding box center [444, 343] width 85 height 24
click at [437, 338] on span "Actualizar" at bounding box center [444, 343] width 85 height 11
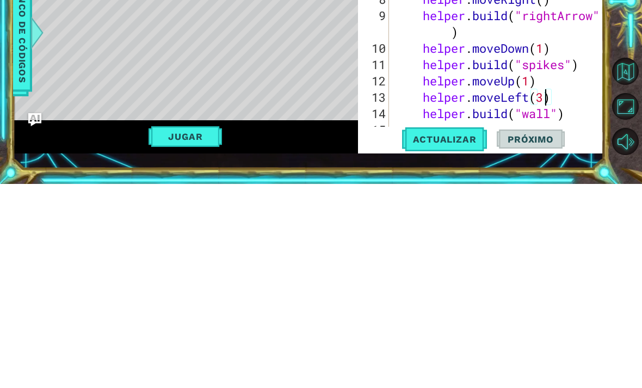
click at [440, 338] on span "Actualizar" at bounding box center [444, 343] width 85 height 11
click at [530, 114] on div "boss . moveRight ( ) # Build your Helper items BELOW this line for i in range (…" at bounding box center [499, 244] width 214 height 261
click at [440, 331] on button "Actualizar" at bounding box center [444, 343] width 85 height 24
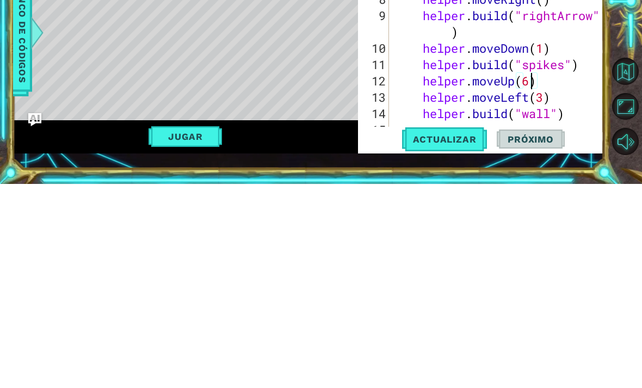
scroll to position [0, 6]
click at [453, 338] on span "Actualizar" at bounding box center [444, 343] width 85 height 11
click at [460, 338] on span "Actualizar" at bounding box center [444, 343] width 85 height 11
click at [442, 331] on button "Actualizar" at bounding box center [444, 343] width 85 height 24
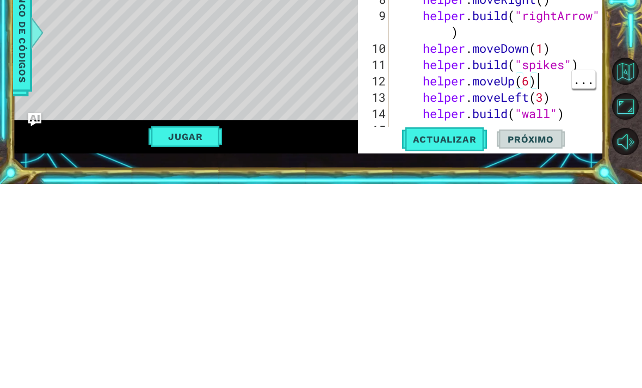
click at [450, 338] on span "Actualizar" at bounding box center [444, 343] width 85 height 11
click at [542, 114] on div "boss . moveRight ( ) # Build your Helper items BELOW this line for i in range (…" at bounding box center [499, 244] width 214 height 261
click at [460, 338] on span "Actualizar" at bounding box center [444, 343] width 85 height 11
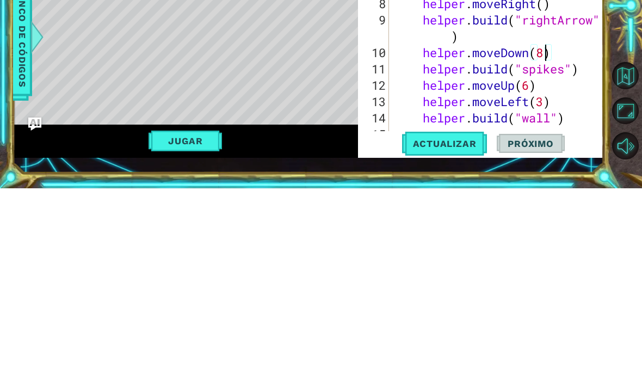
click at [455, 338] on span "Actualizar" at bounding box center [444, 343] width 85 height 11
click at [452, 331] on button "Actualizar" at bounding box center [444, 343] width 85 height 24
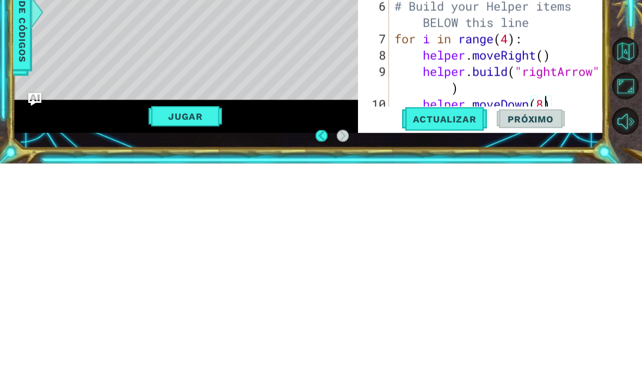
scroll to position [5, 0]
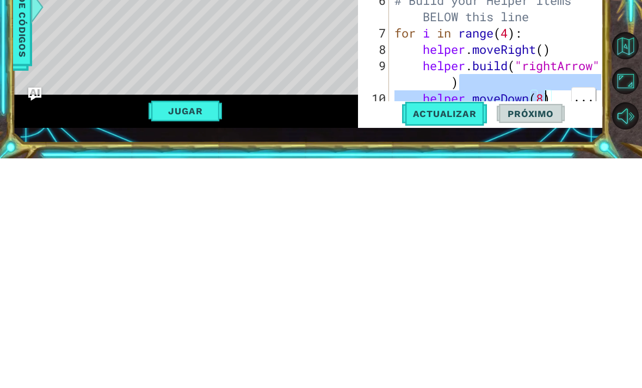
click at [582, 317] on span "..." at bounding box center [583, 326] width 23 height 18
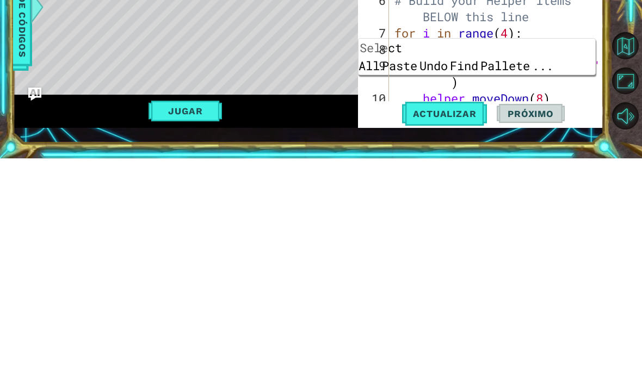
click at [554, 286] on span "..." at bounding box center [542, 295] width 23 height 18
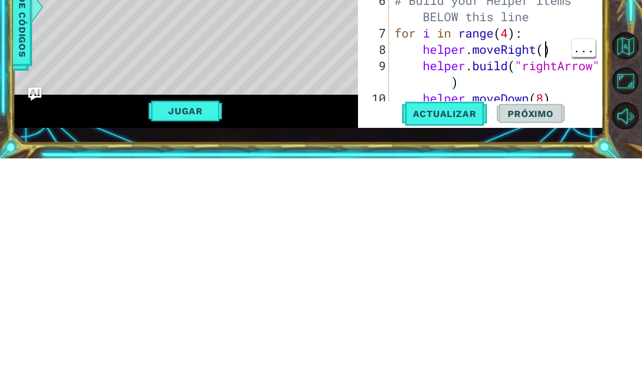
click at [542, 108] on div "# Don't touch the boss code until Vega says you're ready! for i in range ( 2 ) …" at bounding box center [499, 255] width 214 height 294
click at [462, 338] on span "Actualizar" at bounding box center [444, 343] width 85 height 11
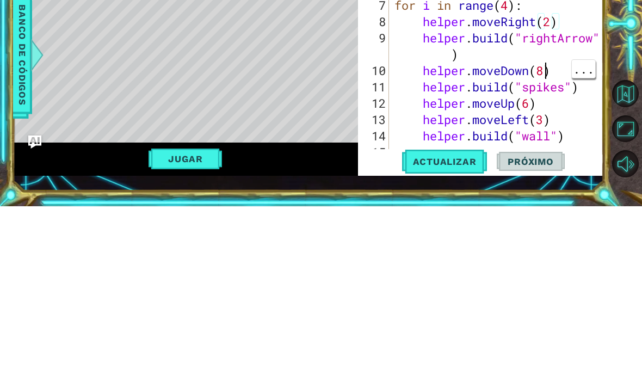
scroll to position [0, 7]
click at [465, 338] on span "Actualizar" at bounding box center [444, 343] width 85 height 11
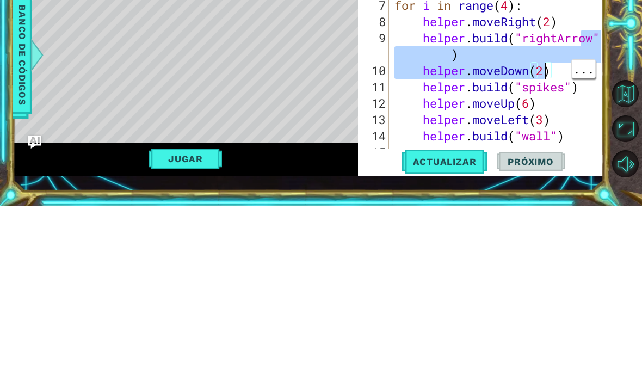
scroll to position [0, 6]
click at [565, 114] on div "boss . moveRight ( ) # Build your Helper items BELOW this line for i in range (…" at bounding box center [499, 244] width 214 height 261
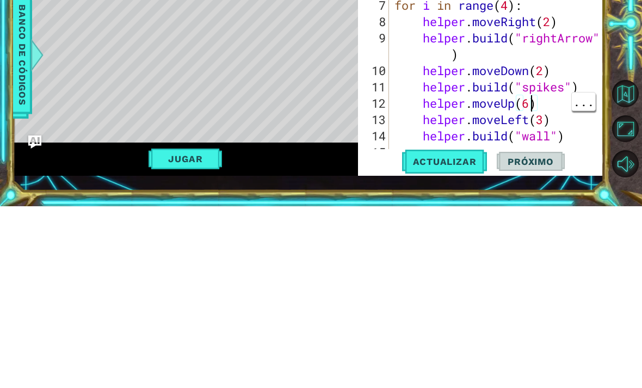
click at [528, 114] on div "boss . moveRight ( ) # Build your Helper items BELOW this line for i in range (…" at bounding box center [499, 244] width 214 height 261
click at [459, 331] on button "Actualizar" at bounding box center [444, 343] width 85 height 24
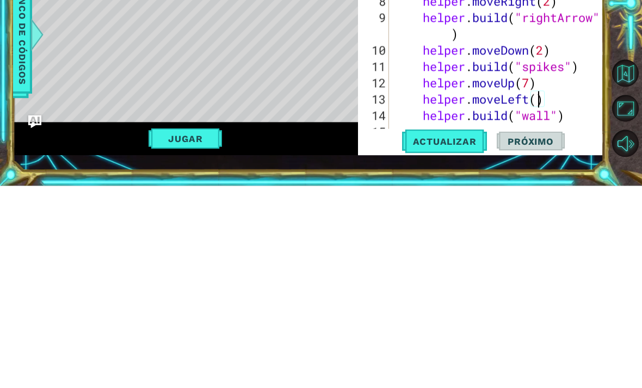
scroll to position [0, 7]
click at [456, 338] on span "Actualizar" at bounding box center [444, 343] width 85 height 11
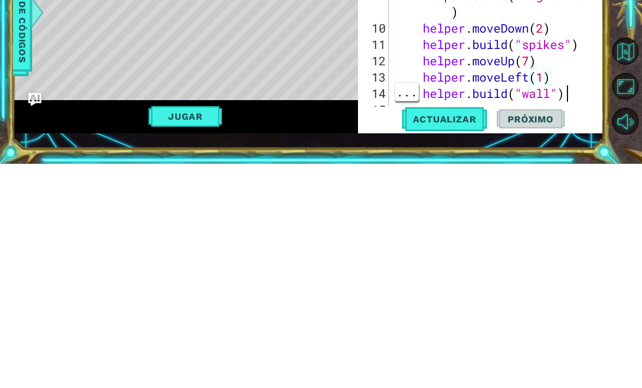
click at [570, 114] on div "boss . moveRight ( ) # Build your Helper items BELOW this line for i in range (…" at bounding box center [499, 244] width 214 height 261
click at [575, 291] on span "..." at bounding box center [583, 300] width 23 height 18
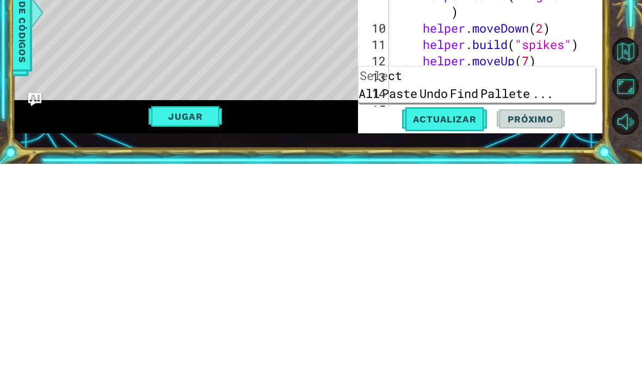
click at [580, 114] on div "boss . moveRight ( ) # Build your Helper items BELOW this line for i in range (…" at bounding box center [499, 244] width 214 height 261
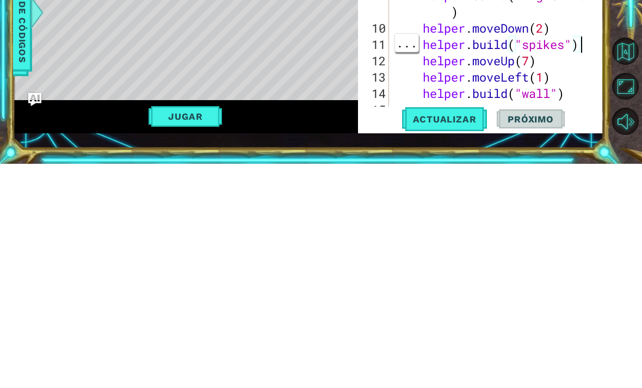
click at [573, 114] on div "boss . moveRight ( ) # Build your Helper items BELOW this line for i in range (…" at bounding box center [499, 244] width 214 height 261
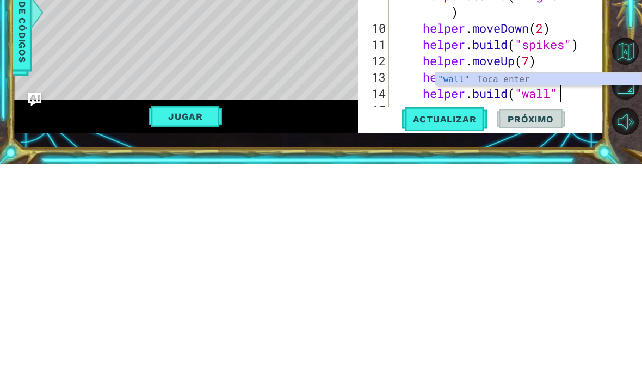
type textarea "helper.build("wall")"
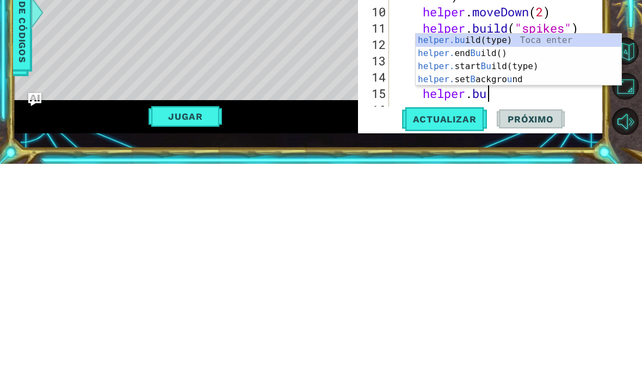
scroll to position [0, 4]
click at [543, 258] on div "helper.bu ild(type) Toca enter helper. end Bu ild() Toca enter helper. start Bu…" at bounding box center [519, 297] width 206 height 78
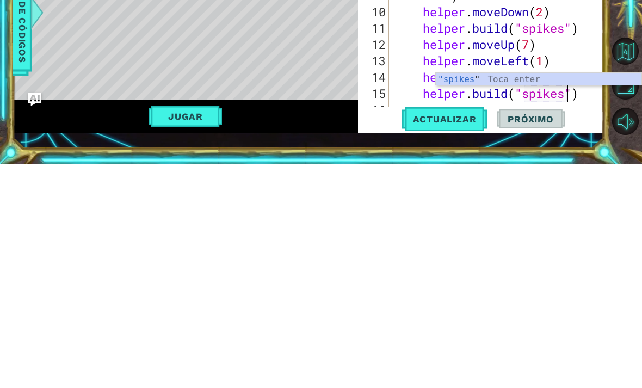
type textarea "helper.build("wall")"
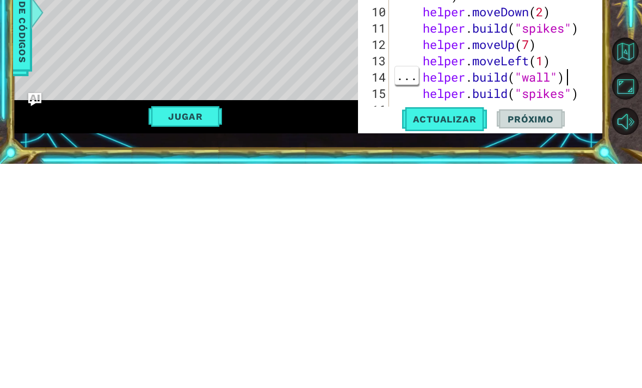
scroll to position [0, 7]
click at [456, 338] on span "Actualizar" at bounding box center [444, 343] width 85 height 11
click at [455, 338] on span "Actualizar" at bounding box center [444, 343] width 85 height 11
type textarea "he"
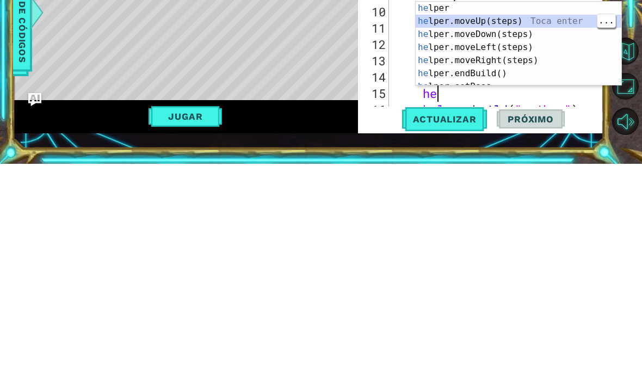
click at [524, 226] on div "he lper Toca enter he lper.moveUp(steps) Toca enter he lper.moveDown(steps) Toc…" at bounding box center [519, 281] width 206 height 110
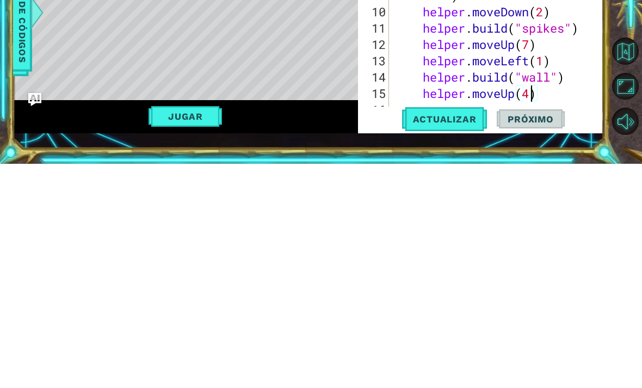
scroll to position [0, 6]
click at [460, 338] on span "Actualizar" at bounding box center [444, 343] width 85 height 11
click at [429, 338] on span "Actualizar" at bounding box center [444, 343] width 85 height 11
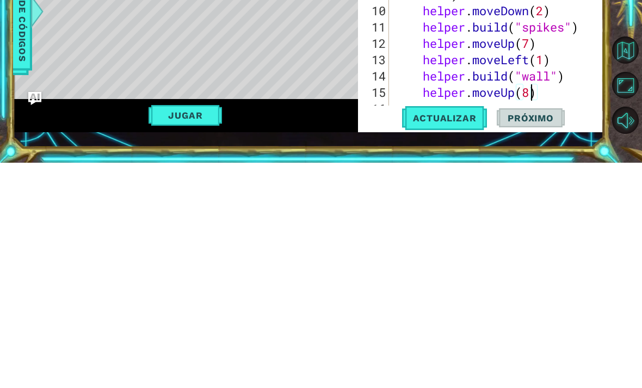
click at [454, 331] on button "Actualizar" at bounding box center [444, 343] width 85 height 24
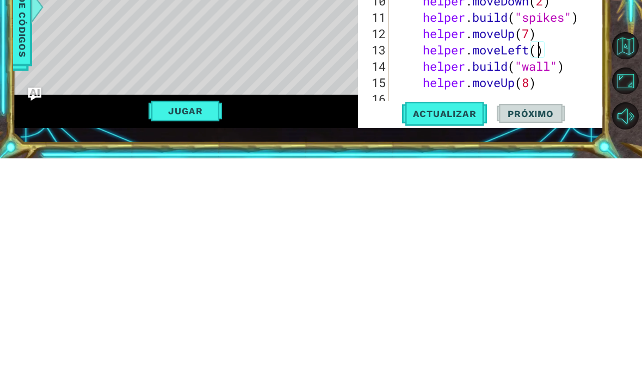
scroll to position [0, 7]
click at [456, 338] on span "Actualizar" at bounding box center [444, 343] width 85 height 11
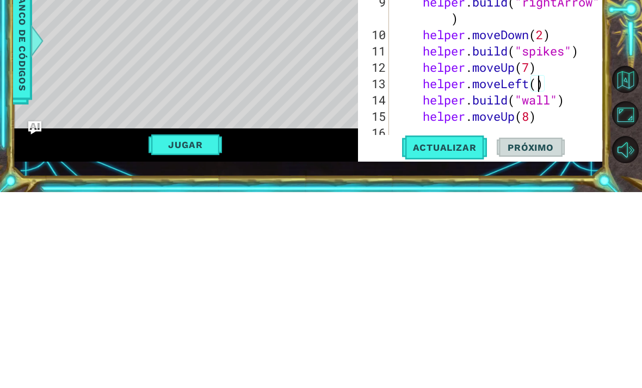
type textarea "helper.moveLeft(8)"
click at [456, 338] on span "Actualizar" at bounding box center [444, 343] width 85 height 11
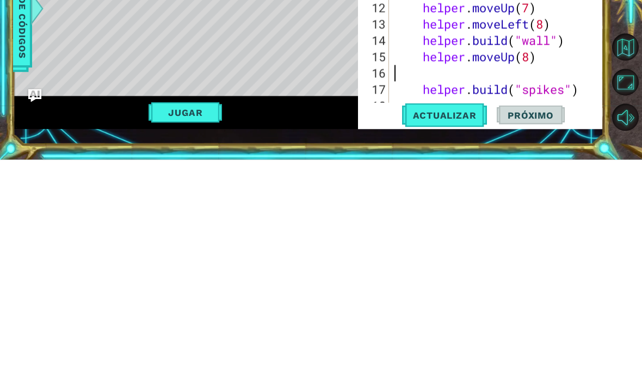
scroll to position [114, 0]
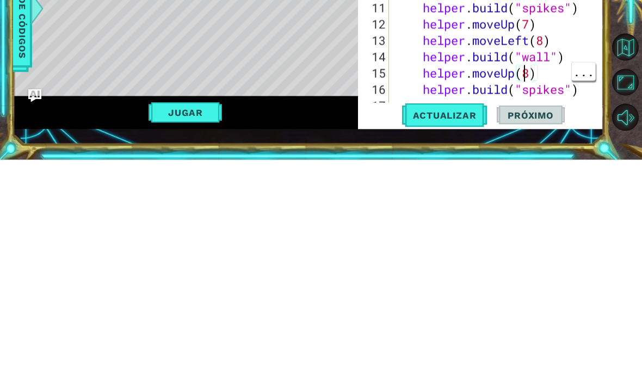
click at [527, 114] on div "# Build your Helper items BELOW this line for i in range ( 4 ) : helper . moveR…" at bounding box center [499, 252] width 214 height 277
click at [530, 114] on div "# Build your Helper items BELOW this line for i in range ( 4 ) : helper . moveR…" at bounding box center [499, 252] width 214 height 277
click at [450, 331] on button "Actualizar" at bounding box center [444, 343] width 85 height 24
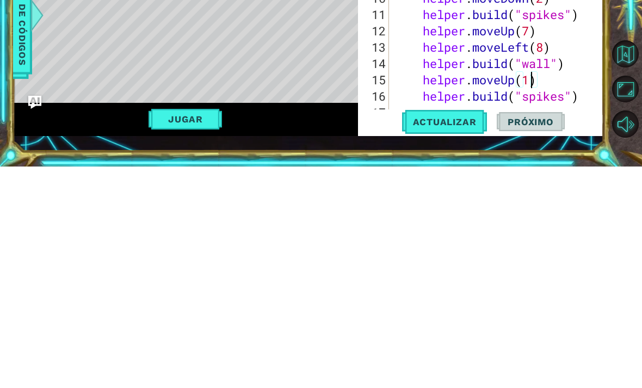
click at [458, 338] on span "Actualizar" at bounding box center [444, 343] width 85 height 11
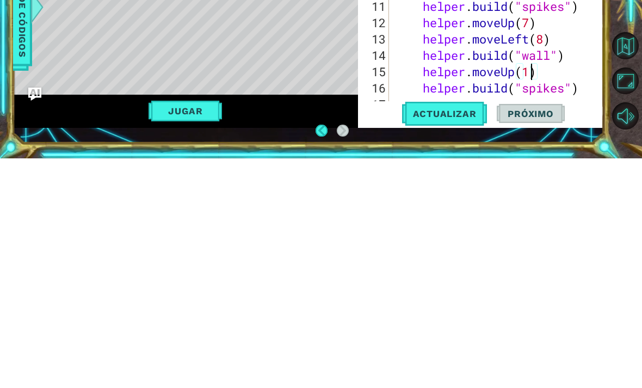
click at [477, 338] on span "Actualizar" at bounding box center [444, 343] width 85 height 11
click at [472, 338] on span "Actualizar" at bounding box center [444, 343] width 85 height 11
click at [473, 338] on span "Actualizar" at bounding box center [444, 343] width 85 height 11
click at [474, 338] on span "Actualizar" at bounding box center [444, 343] width 85 height 11
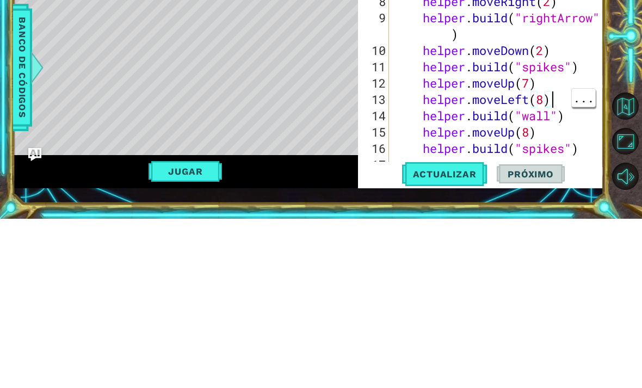
click at [587, 258] on span "..." at bounding box center [583, 267] width 23 height 18
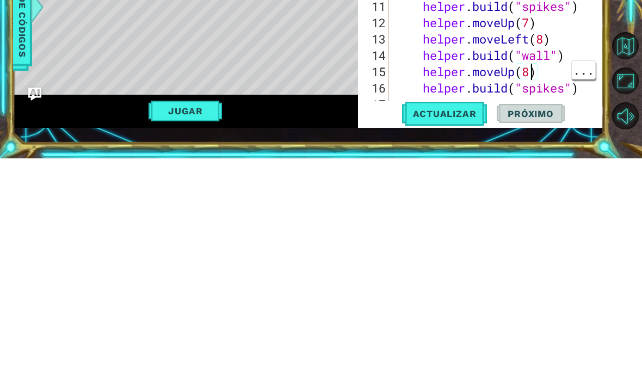
click at [529, 114] on div "# Build your Helper items BELOW this line for i in range ( 4 ) : helper . moveR…" at bounding box center [499, 252] width 214 height 277
click at [542, 114] on div "# Build your Helper items BELOW this line for i in range ( 4 ) : helper . moveR…" at bounding box center [499, 252] width 214 height 277
click at [455, 338] on span "Actualizar" at bounding box center [444, 343] width 85 height 11
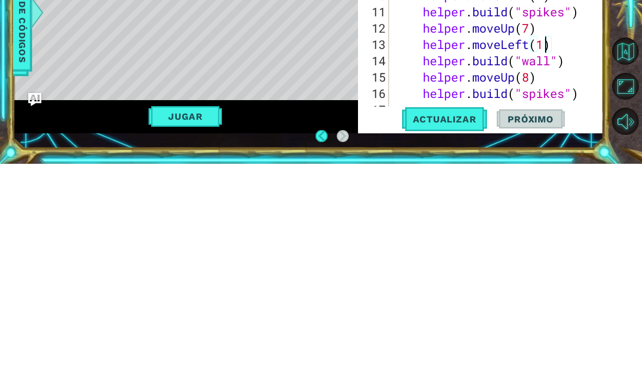
type textarea "helper.build("spikes")"
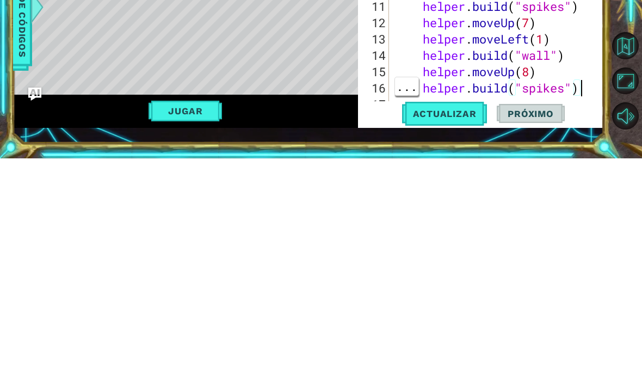
click at [590, 93] on div at bounding box center [595, 169] width 11 height 343
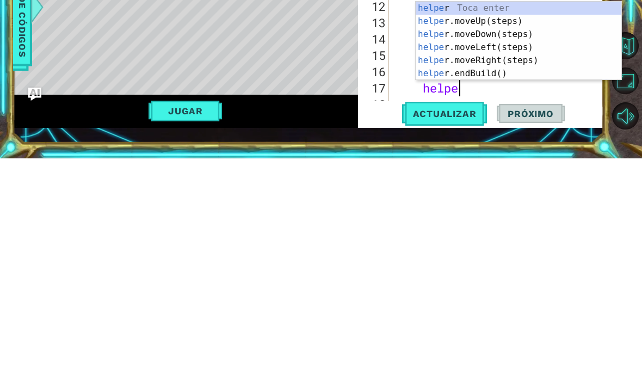
type textarea "helper"
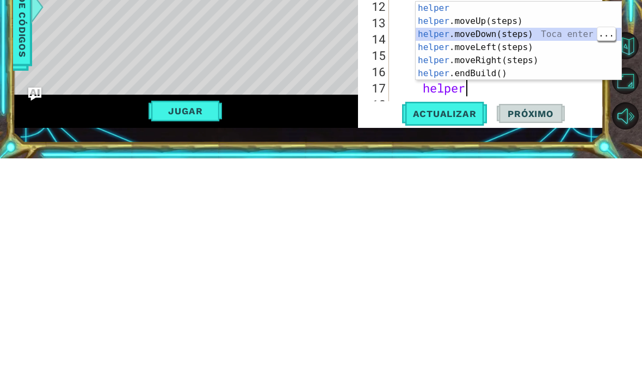
click at [545, 231] on div "helper Toca enter helper .moveUp(steps) Toca enter helper .moveDown(steps) Toca…" at bounding box center [519, 283] width 206 height 105
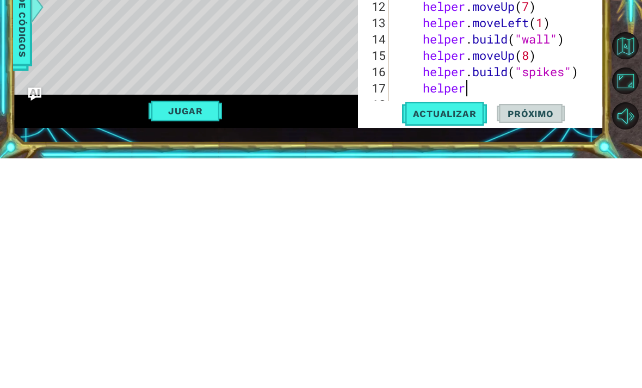
scroll to position [147, 0]
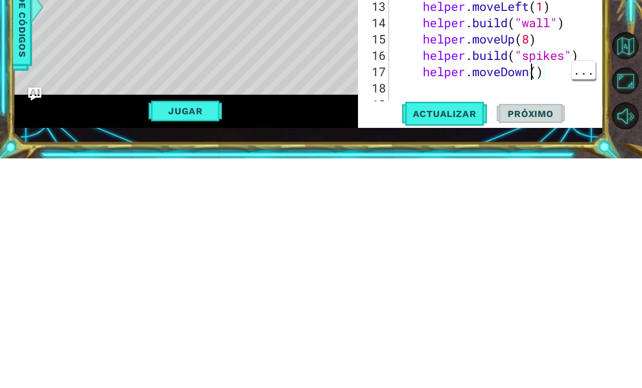
click at [532, 114] on div "for i in range ( 4 ) : helper . moveRight ( 2 ) helper . build ( "rightArrow" )…" at bounding box center [499, 244] width 214 height 261
click at [536, 114] on div "for i in range ( 4 ) : helper . moveRight ( 2 ) helper . build ( "rightArrow" )…" at bounding box center [499, 244] width 214 height 261
type textarea "helper.moveDown(4)"
click at [462, 338] on span "Actualizar" at bounding box center [444, 343] width 85 height 11
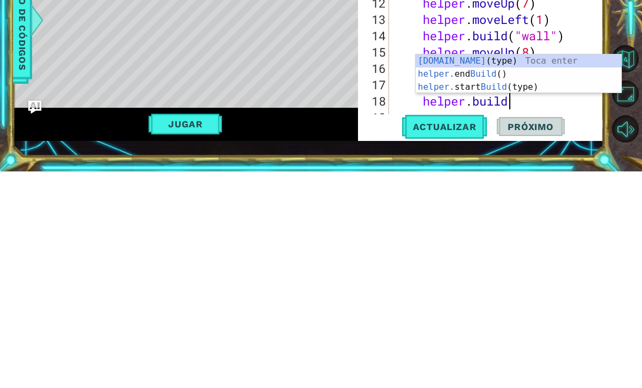
scroll to position [0, 5]
click at [542, 271] on div "helper.build (type) Toca enter helper. end Build () Toca enter helper. start Bu…" at bounding box center [519, 303] width 206 height 65
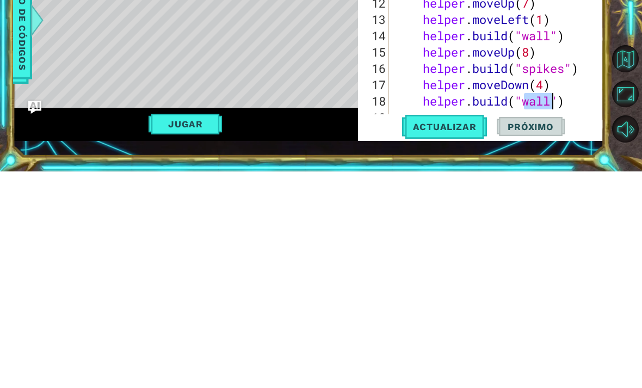
click at [460, 338] on span "Actualizar" at bounding box center [444, 343] width 85 height 11
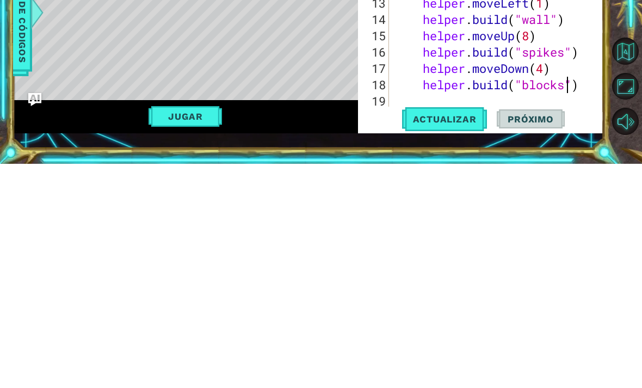
scroll to position [0, 8]
click at [450, 338] on span "Actualizar" at bounding box center [444, 343] width 85 height 11
click at [461, 338] on span "Actualizar" at bounding box center [444, 343] width 85 height 11
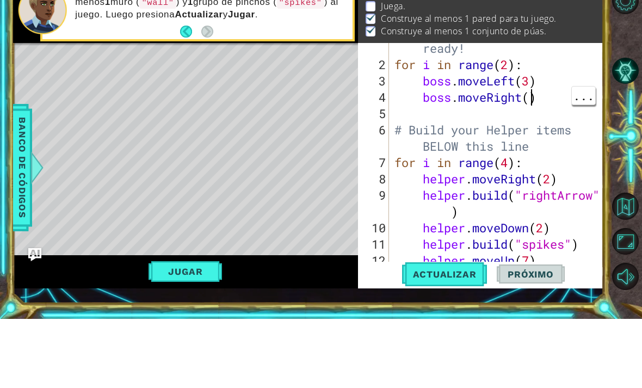
scroll to position [0, 6]
type textarea "boss.moveRight(5)"
click at [477, 118] on div "# Don't touch the boss code until Vega says you're ready! for i in range ( 2 ) …" at bounding box center [499, 224] width 214 height 294
click at [508, 109] on div "# Don't touch the boss code until Vega says you're ready! for i in range ( 2 ) …" at bounding box center [499, 224] width 214 height 294
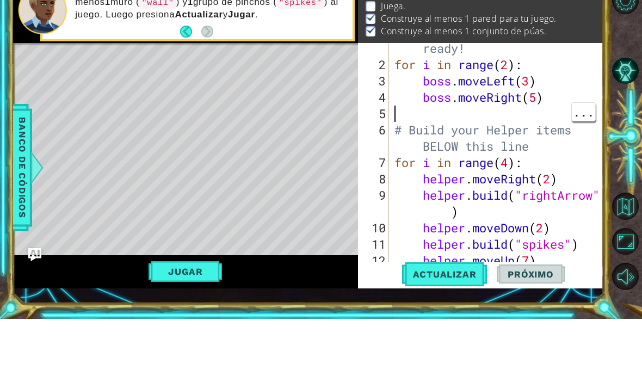
type textarea "boss.moveRight(5)"
click at [560, 97] on div "# Don't touch the boss code until Vega says you're ready! for i in range ( 2 ) …" at bounding box center [499, 224] width 214 height 294
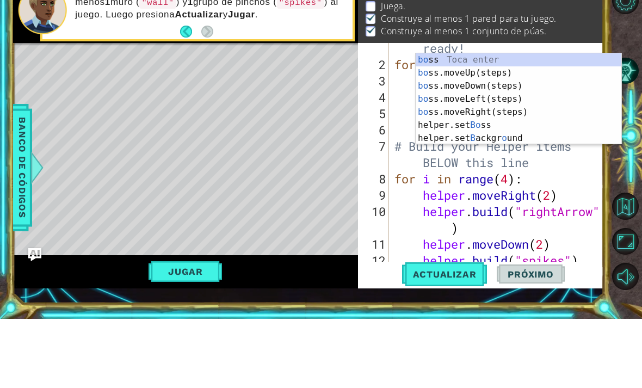
type textarea "boss"
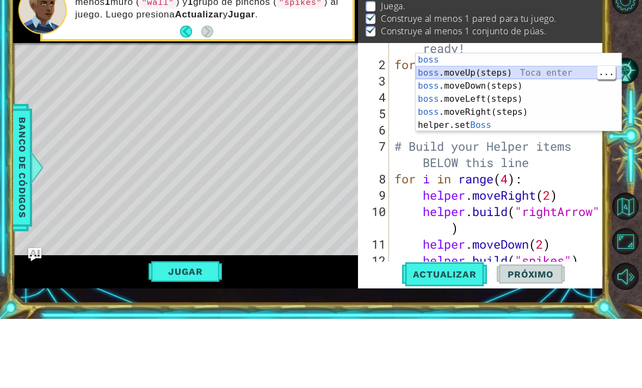
click at [525, 122] on div "boss Toca enter boss .moveUp(steps) Toca enter boss .moveDown(steps) Toca enter…" at bounding box center [519, 174] width 206 height 104
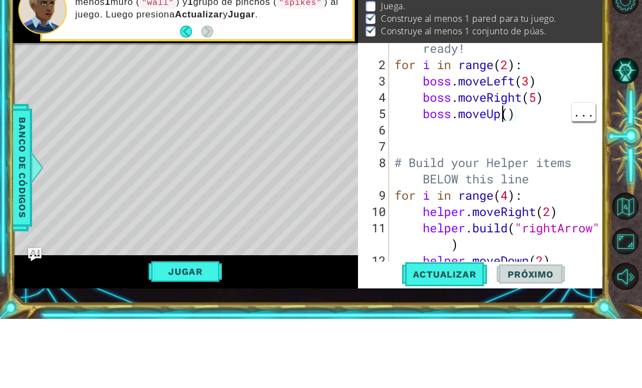
click at [513, 117] on div "# Don't touch the boss code until Vega says you're ready! for i in range ( 2 ) …" at bounding box center [499, 224] width 214 height 294
click at [510, 115] on div "# Don't touch the boss code until Vega says you're ready! for i in range ( 2 ) …" at bounding box center [499, 224] width 214 height 294
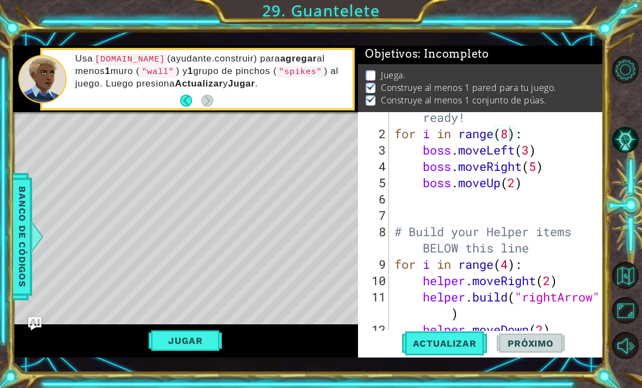
type textarea "for i in range(8):"
click at [446, 342] on span "Actualizar" at bounding box center [444, 343] width 85 height 11
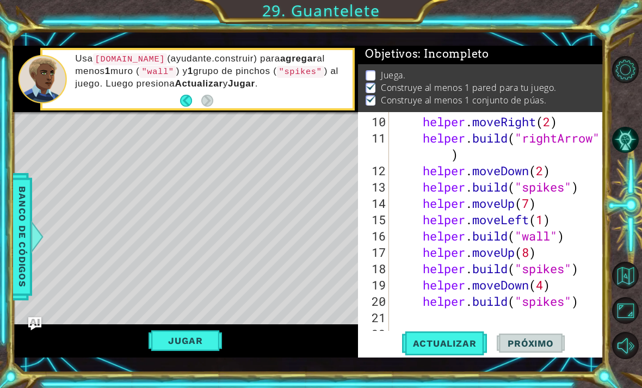
scroll to position [2, 0]
click at [207, 339] on button "Jugar" at bounding box center [185, 340] width 73 height 21
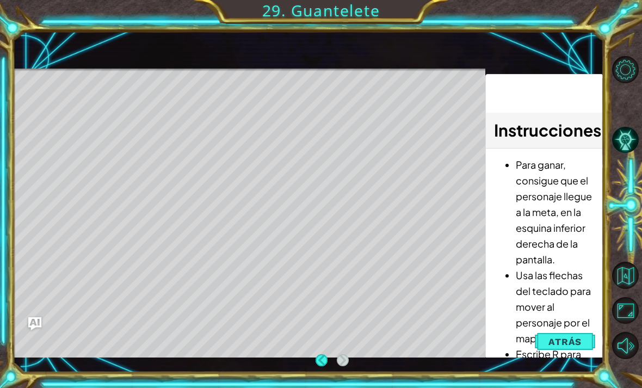
scroll to position [0, 0]
click at [455, 336] on div "Level Map" at bounding box center [264, 229] width 503 height 320
click at [428, 342] on div "Level Map" at bounding box center [264, 229] width 503 height 320
click at [435, 347] on div "Level Map" at bounding box center [264, 229] width 503 height 320
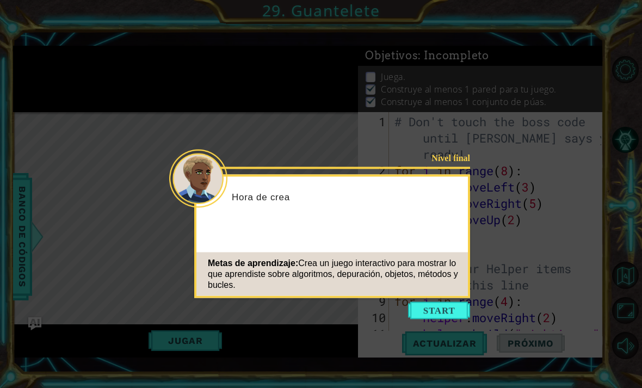
scroll to position [196, 0]
click at [448, 296] on div "Metas de aprendizaje: Crea un juego interactivo para mostrar lo que aprendiste …" at bounding box center [331, 274] width 271 height 44
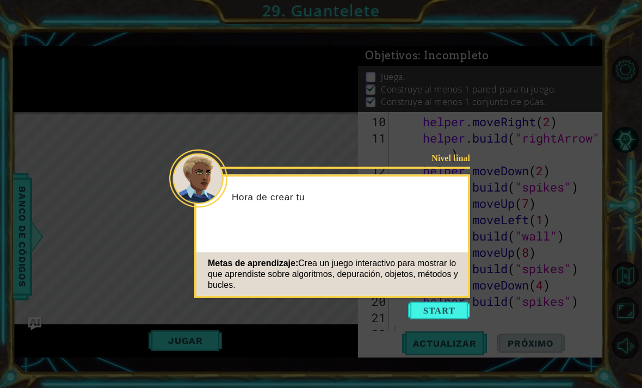
click at [459, 304] on button "Start" at bounding box center [439, 310] width 62 height 17
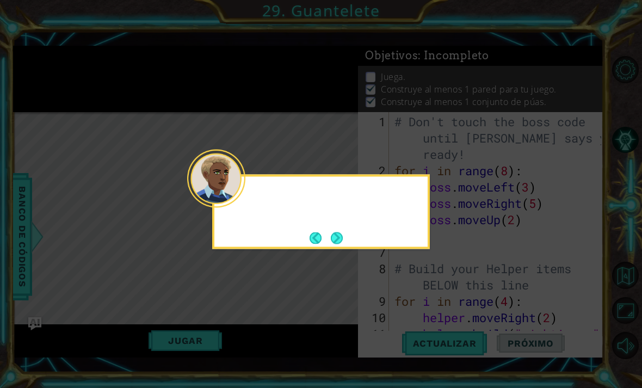
click at [456, 310] on icon at bounding box center [321, 194] width 642 height 388
click at [343, 243] on button "Next" at bounding box center [337, 238] width 12 height 12
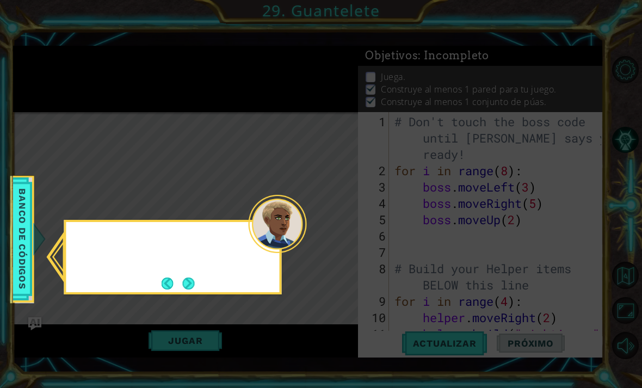
click at [346, 244] on icon at bounding box center [321, 194] width 642 height 388
click at [348, 239] on icon at bounding box center [321, 194] width 642 height 388
click at [194, 285] on button "Next" at bounding box center [188, 283] width 12 height 12
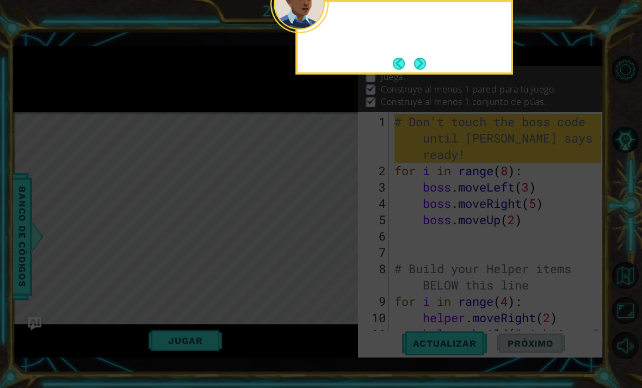
click at [193, 286] on icon at bounding box center [321, 79] width 642 height 618
click at [428, 67] on button "Next" at bounding box center [420, 63] width 18 height 18
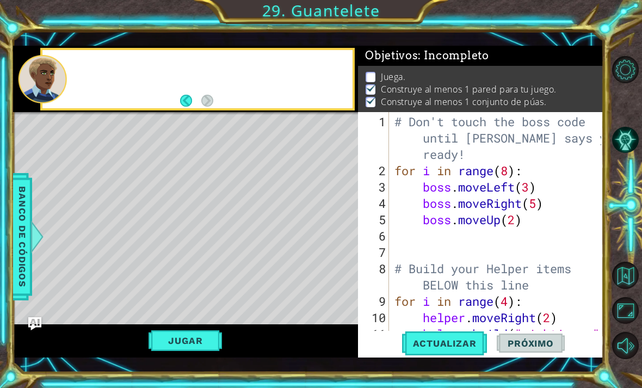
click at [424, 66] on div "Objetivos : Incompleto" at bounding box center [480, 56] width 245 height 20
click at [203, 343] on button "Jugar" at bounding box center [185, 340] width 73 height 21
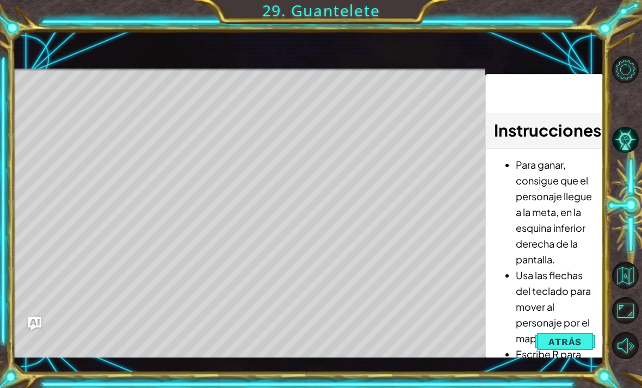
click at [386, 226] on div "Level Map" at bounding box center [264, 229] width 503 height 320
click at [462, 204] on div "Level Map" at bounding box center [264, 229] width 503 height 320
click at [226, 146] on div "Level Map" at bounding box center [264, 229] width 503 height 320
click at [81, 126] on div "Level Map" at bounding box center [264, 229] width 503 height 320
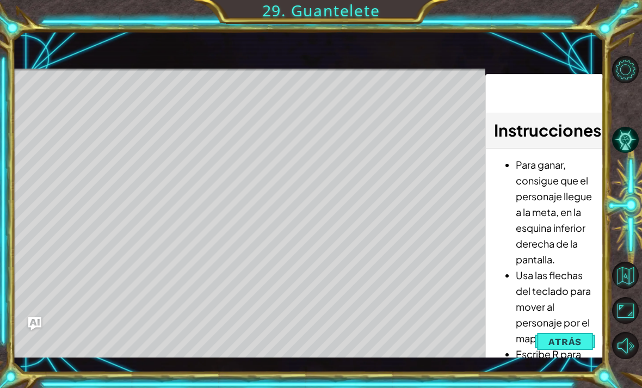
click at [434, 193] on div "Level Map" at bounding box center [264, 229] width 503 height 320
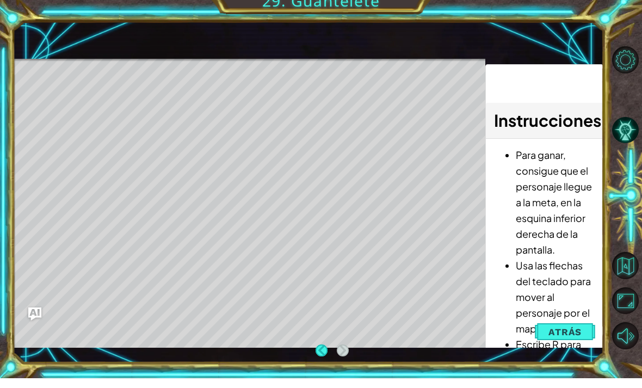
scroll to position [35, 0]
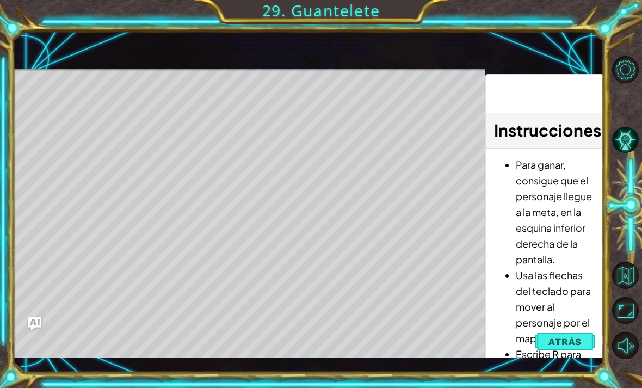
click at [353, 276] on div "Level Map" at bounding box center [264, 229] width 503 height 320
click at [560, 288] on li "Usa las flechas del teclado para mover al personaje por el mapa." at bounding box center [555, 306] width 79 height 79
click at [85, 219] on div "Level Map" at bounding box center [264, 229] width 503 height 320
click at [556, 280] on li "Usa las flechas del teclado para mover al personaje por el mapa." at bounding box center [555, 306] width 79 height 79
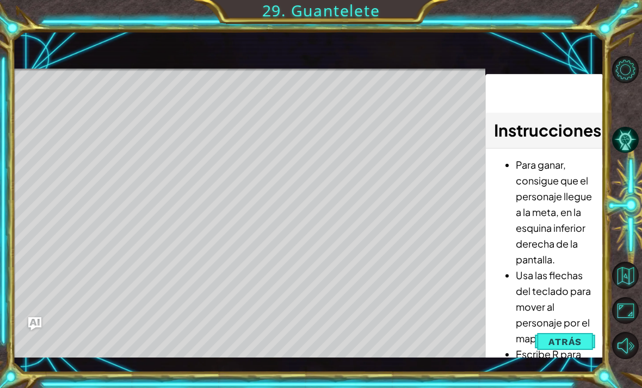
click at [86, 223] on div "Level Map" at bounding box center [264, 229] width 503 height 320
click at [86, 227] on div "Level Map" at bounding box center [264, 229] width 503 height 320
click at [460, 255] on div "Level Map" at bounding box center [264, 229] width 503 height 320
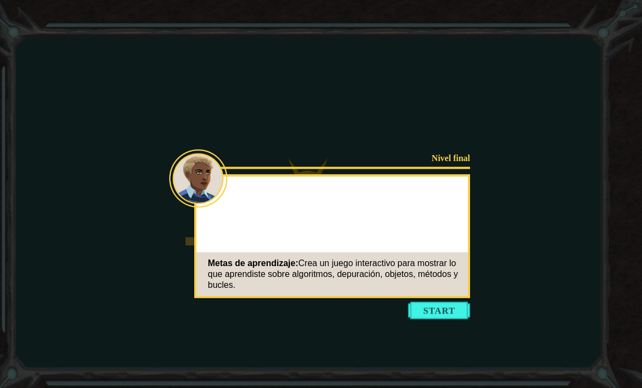
click at [455, 310] on button "Start" at bounding box center [439, 310] width 62 height 17
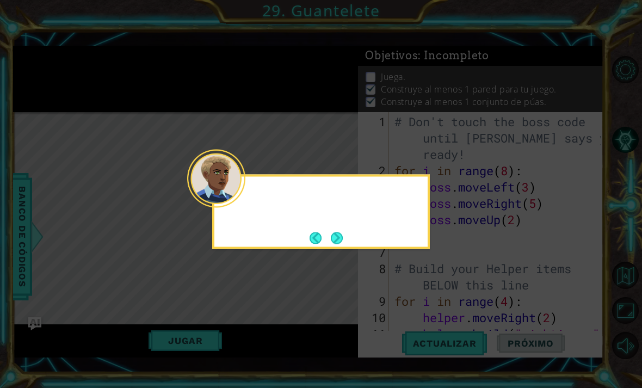
scroll to position [196, 0]
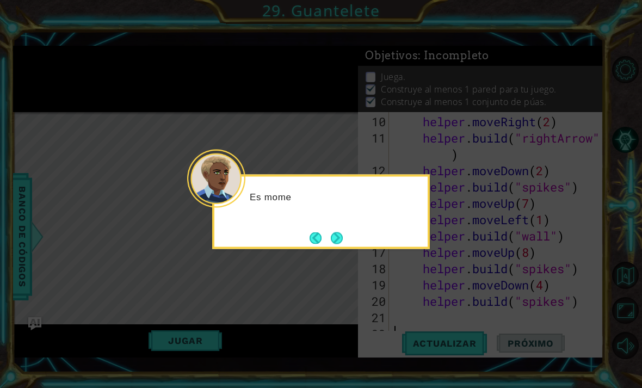
click at [336, 243] on button "Next" at bounding box center [337, 238] width 16 height 16
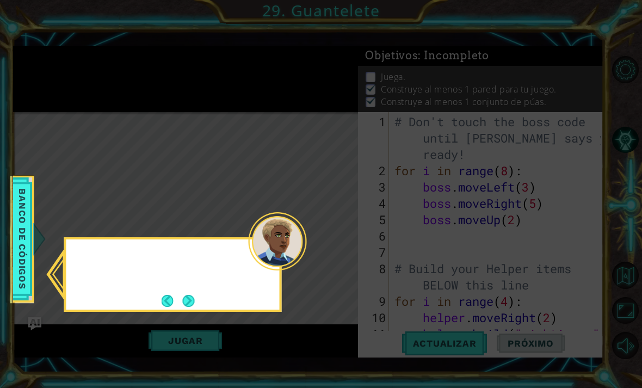
scroll to position [0, 0]
click at [190, 293] on button "Next" at bounding box center [188, 300] width 15 height 15
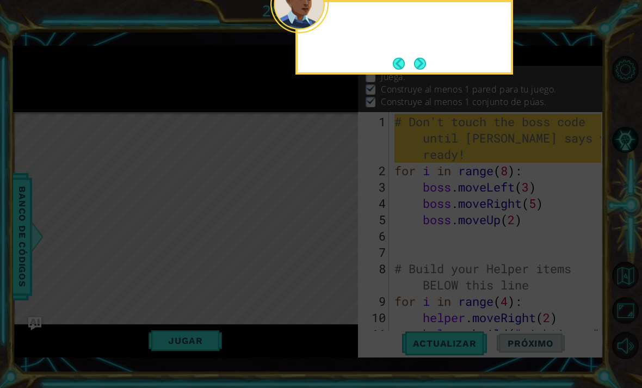
click at [190, 269] on icon at bounding box center [321, 79] width 642 height 618
click at [424, 57] on button "Next" at bounding box center [420, 63] width 13 height 13
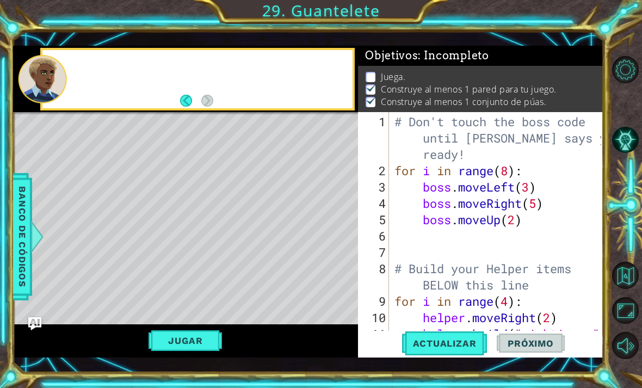
click at [423, 26] on div "1 ההההההההההההההההההההההההההההההההההההההההההההההההההההההההההההההההההההההההההההה…" at bounding box center [321, 194] width 642 height 388
click at [188, 105] on button "Back" at bounding box center [190, 101] width 21 height 12
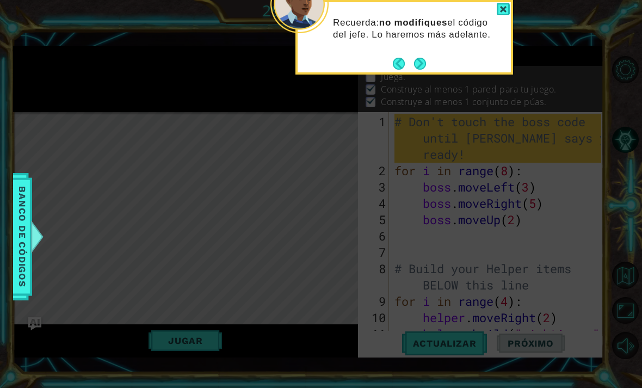
click at [418, 58] on button "Next" at bounding box center [420, 64] width 12 height 12
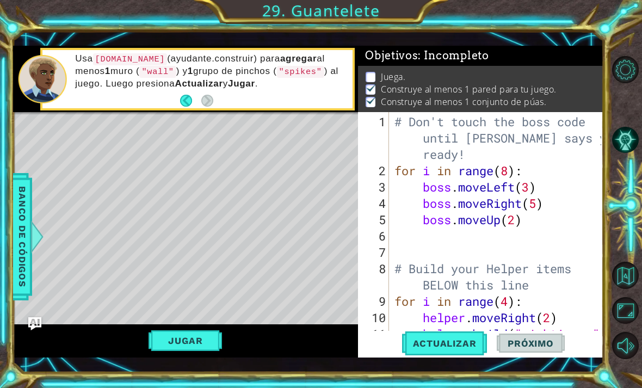
click at [207, 338] on button "Jugar" at bounding box center [185, 340] width 73 height 21
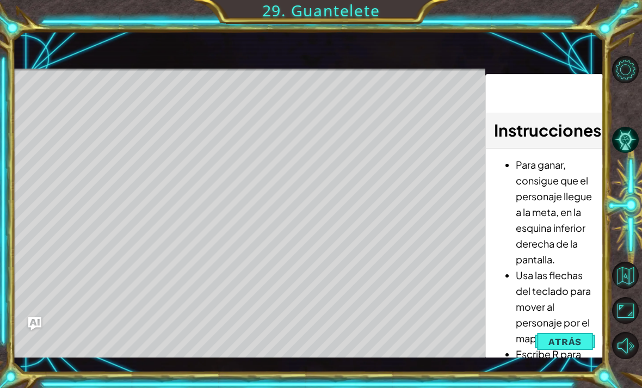
click at [401, 301] on div "Level Map" at bounding box center [264, 229] width 503 height 320
click at [409, 298] on div "Level Map" at bounding box center [264, 229] width 503 height 320
click at [570, 200] on li "Para ganar, consigue que el personaje llegue a la meta, en la esquina inferior …" at bounding box center [555, 212] width 79 height 110
click at [577, 201] on li "Para ganar, consigue que el personaje llegue a la meta, en la esquina inferior …" at bounding box center [555, 212] width 79 height 110
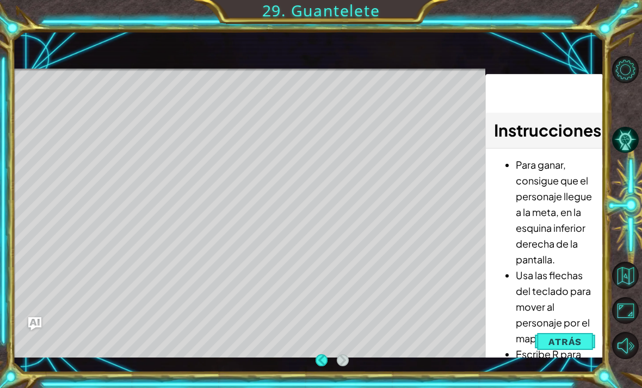
scroll to position [28, 0]
click at [83, 190] on div "Level Map" at bounding box center [264, 229] width 503 height 320
click at [83, 201] on div "Level Map" at bounding box center [264, 229] width 503 height 320
click at [83, 206] on div "Level Map" at bounding box center [264, 229] width 503 height 320
click at [560, 248] on li "Para ganar, consigue que el personaje llegue a la meta, en la esquina inferior …" at bounding box center [555, 212] width 79 height 110
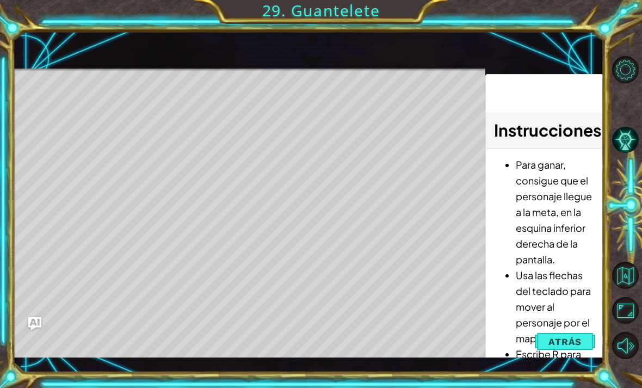
click at [626, 73] on button "Opciones de nivel" at bounding box center [625, 69] width 27 height 27
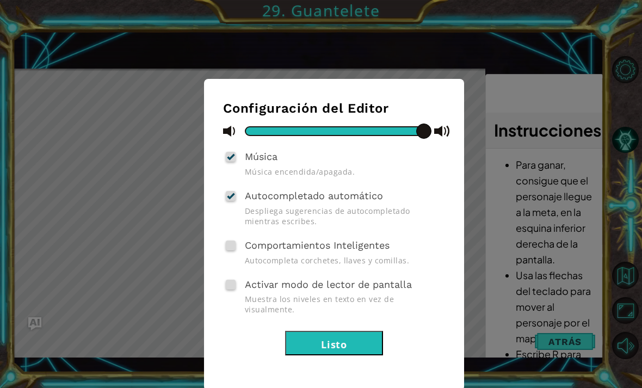
click at [542, 196] on div "Configuración del Editor Música Música encendida/apagada. Autocompletado automá…" at bounding box center [321, 194] width 642 height 388
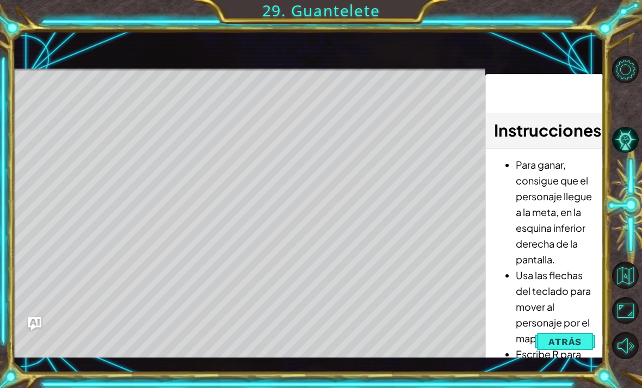
click at [635, 359] on button "Sonido apagado" at bounding box center [625, 345] width 27 height 27
click at [636, 324] on button "Maximizar navegador" at bounding box center [625, 310] width 27 height 27
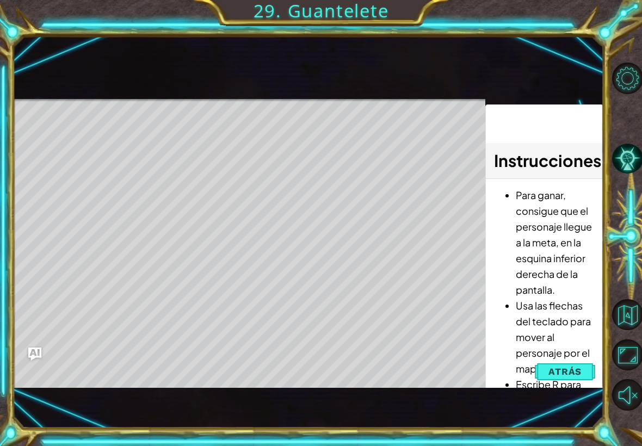
click at [440, 362] on div "Level Map" at bounding box center [264, 259] width 503 height 320
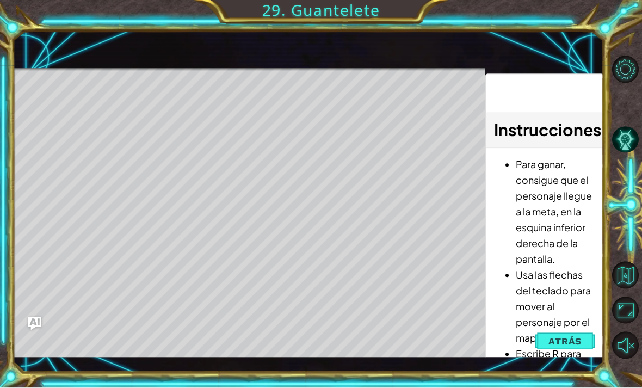
scroll to position [28, 0]
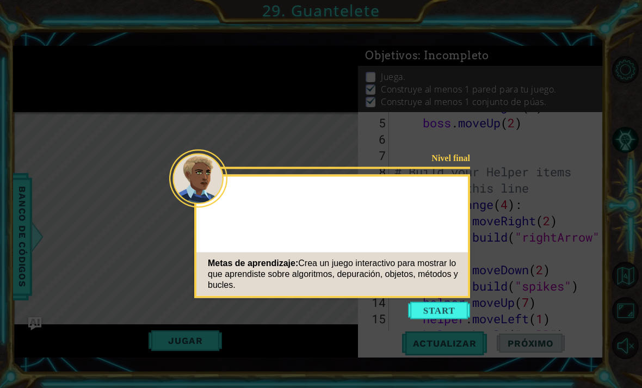
click at [458, 215] on div "Nivel final Metas de aprendizaje: Crea un juego interactivo para mostrar lo que…" at bounding box center [332, 236] width 276 height 123
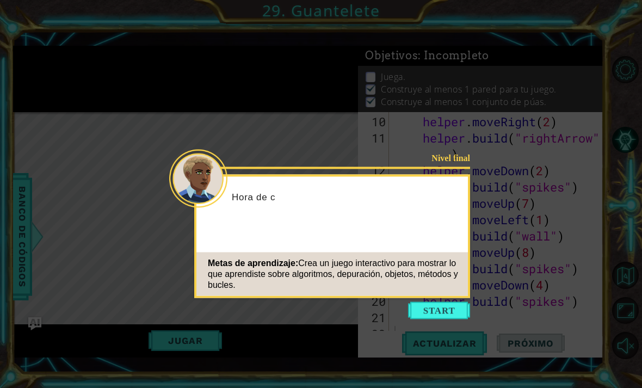
click at [430, 302] on button "Start" at bounding box center [439, 310] width 62 height 17
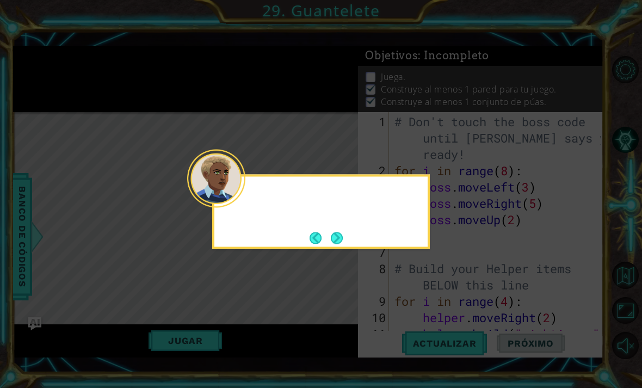
click at [442, 302] on icon at bounding box center [321, 194] width 642 height 388
click at [338, 238] on button "Next" at bounding box center [336, 237] width 13 height 13
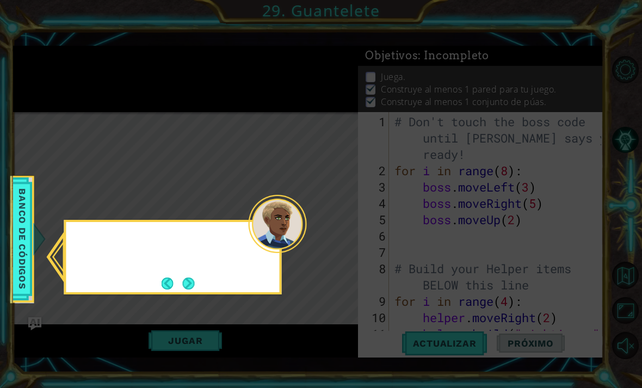
click at [344, 242] on icon at bounding box center [321, 194] width 642 height 388
click at [194, 283] on button "Next" at bounding box center [188, 283] width 13 height 13
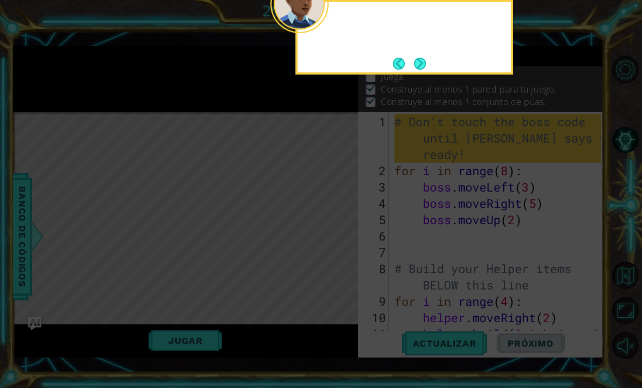
click at [196, 285] on icon at bounding box center [321, 79] width 642 height 618
click at [416, 60] on button "Next" at bounding box center [419, 63] width 17 height 17
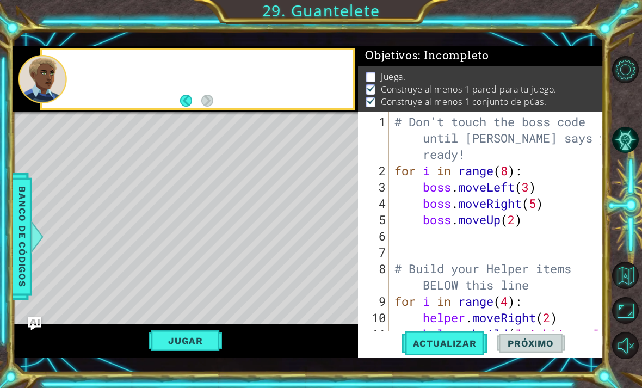
click at [423, 62] on span ": Incompleto" at bounding box center [453, 55] width 71 height 13
click at [200, 99] on button "Back" at bounding box center [190, 101] width 21 height 12
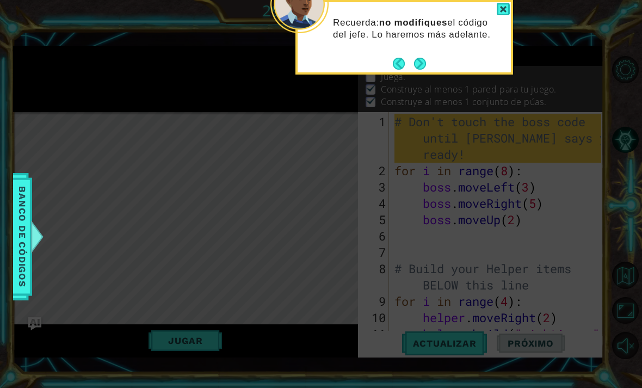
click at [306, 215] on icon at bounding box center [321, 79] width 642 height 618
click at [423, 65] on button "Next" at bounding box center [420, 63] width 20 height 20
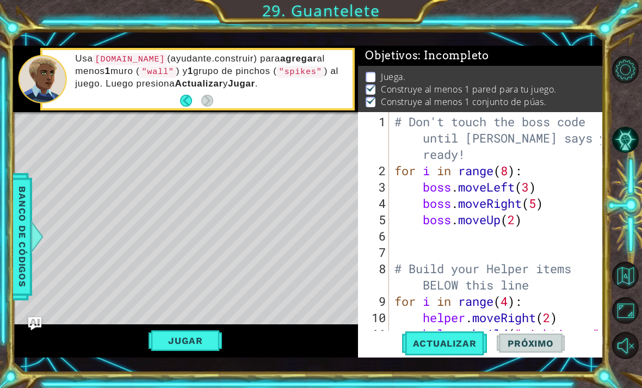
click at [208, 341] on button "Jugar" at bounding box center [185, 340] width 73 height 21
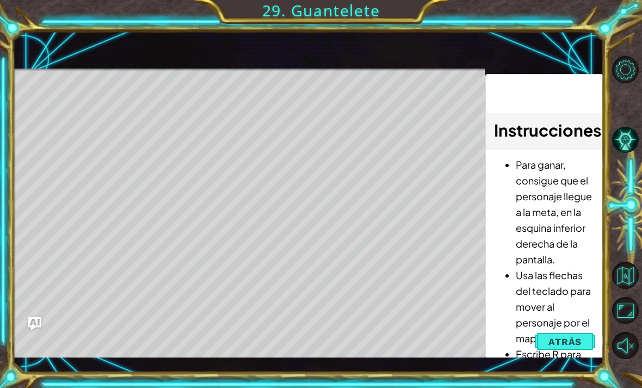
click at [389, 202] on div "Level Map" at bounding box center [264, 229] width 503 height 320
click at [90, 198] on div "Level Map" at bounding box center [264, 229] width 503 height 320
click at [91, 205] on div "Level Map" at bounding box center [264, 229] width 503 height 320
click at [96, 207] on div "Level Map" at bounding box center [264, 229] width 503 height 320
click at [97, 212] on div "Level Map" at bounding box center [264, 229] width 503 height 320
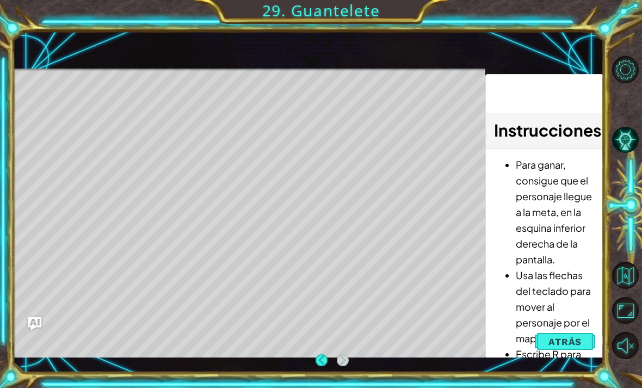
click at [94, 214] on div "Level Map" at bounding box center [264, 229] width 503 height 320
click at [442, 239] on div "Level Map" at bounding box center [264, 229] width 503 height 320
click at [94, 214] on div "Level Map" at bounding box center [264, 229] width 503 height 320
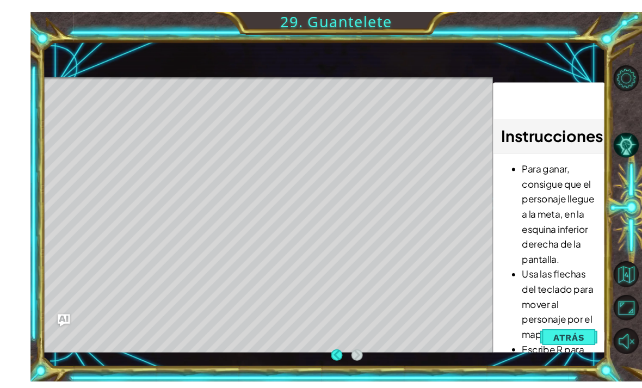
scroll to position [2, 0]
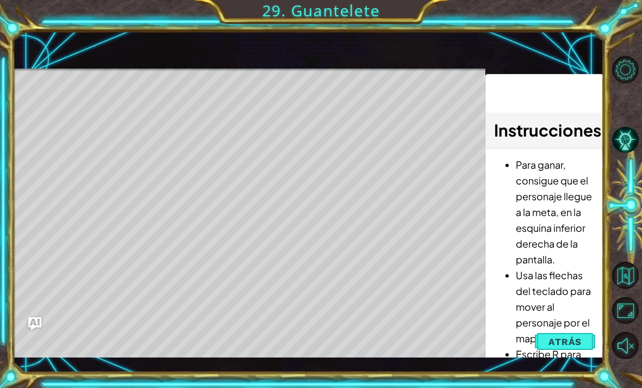
click at [628, 217] on div at bounding box center [627, 207] width 29 height 101
click at [624, 215] on div at bounding box center [627, 207] width 29 height 101
click at [579, 251] on li "Para ganar, consigue que el personaje llegue a la meta, en la esquina inferior …" at bounding box center [555, 212] width 79 height 110
click at [557, 208] on li "Para ganar, consigue que el personaje llegue a la meta, en la esquina inferior …" at bounding box center [555, 212] width 79 height 110
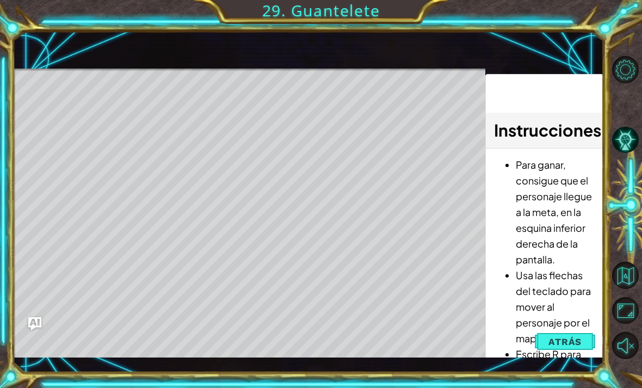
click at [556, 210] on li "Para ganar, consigue que el personaje llegue a la meta, en la esquina inferior …" at bounding box center [555, 212] width 79 height 110
click at [559, 216] on li "Para ganar, consigue que el personaje llegue a la meta, en la esquina inferior …" at bounding box center [555, 212] width 79 height 110
click at [67, 184] on div "Level Map" at bounding box center [264, 229] width 503 height 320
click at [573, 208] on li "Para ganar, consigue que el personaje llegue a la meta, en la esquina inferior …" at bounding box center [555, 212] width 79 height 110
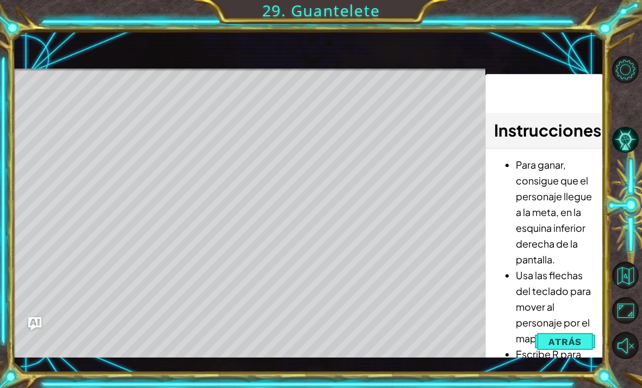
click at [560, 345] on span "Atrás" at bounding box center [564, 341] width 33 height 11
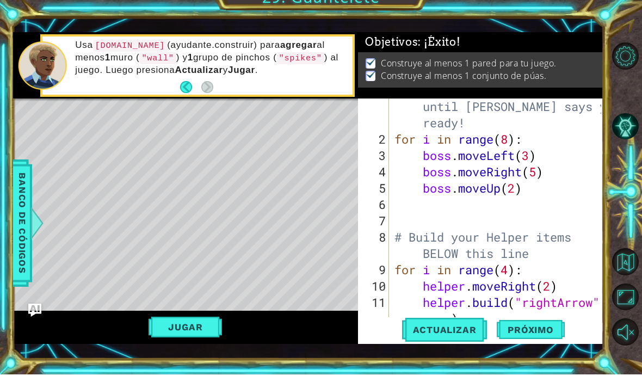
scroll to position [0, 0]
